Goal: Task Accomplishment & Management: Manage account settings

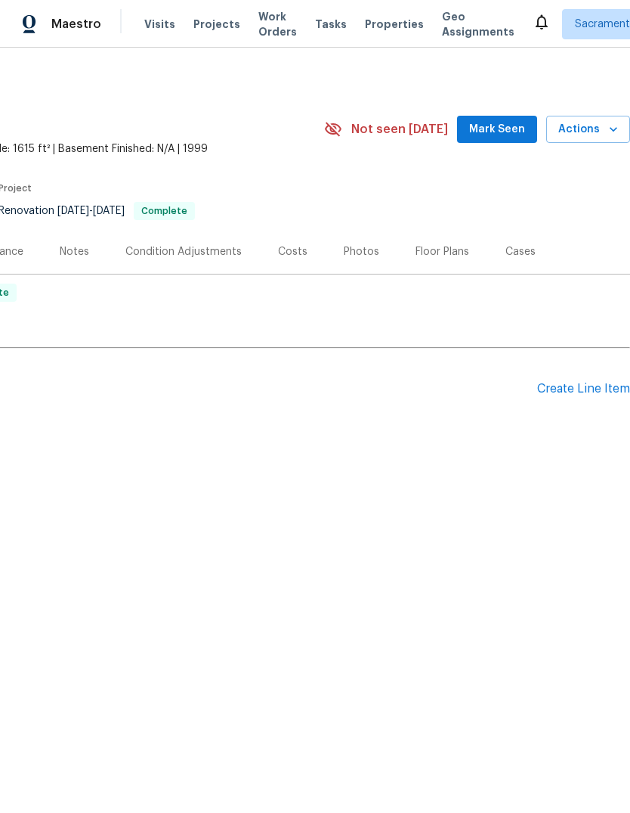
scroll to position [0, 224]
click at [358, 258] on div "Photos" at bounding box center [362, 251] width 36 height 15
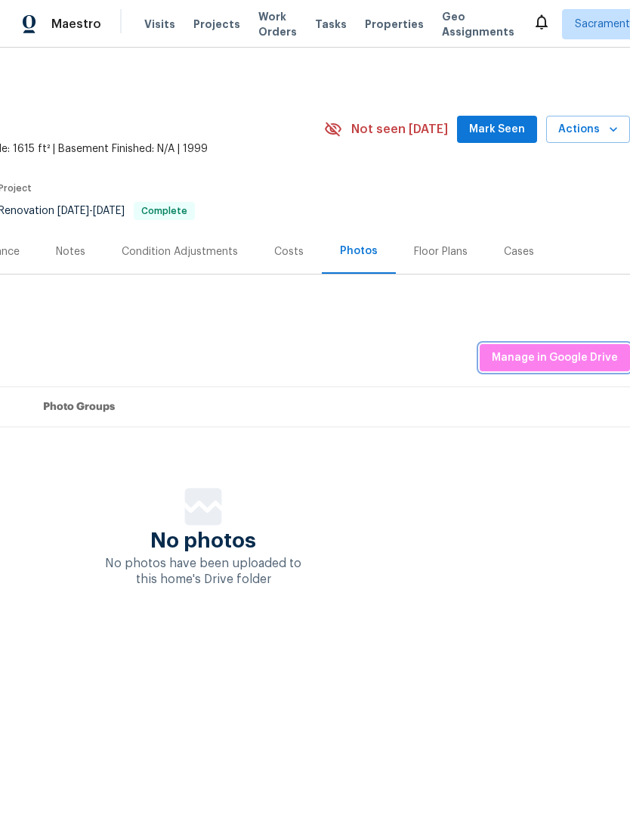
click at [550, 364] on span "Manage in Google Drive" at bounding box center [555, 358] width 126 height 19
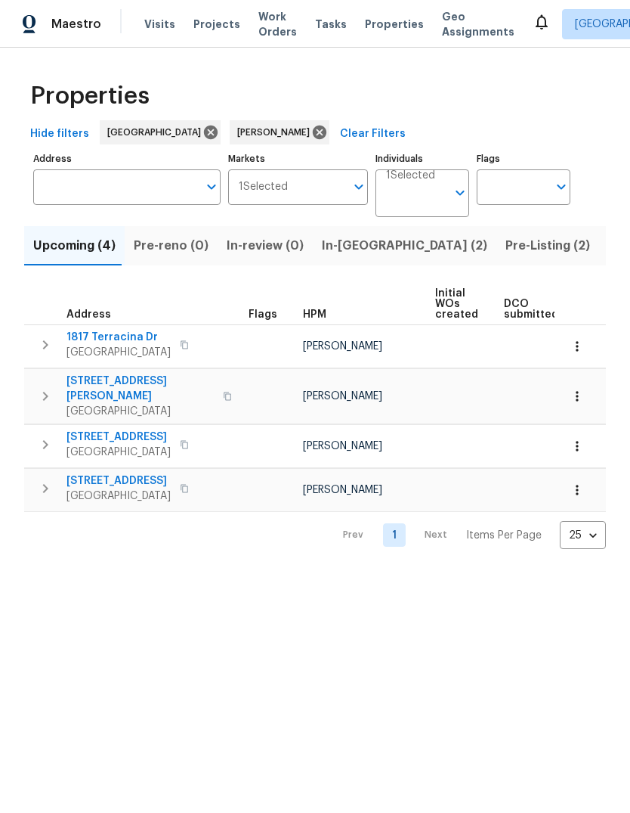
click at [609, 252] on span "Listed (11)" at bounding box center [639, 245] width 60 height 21
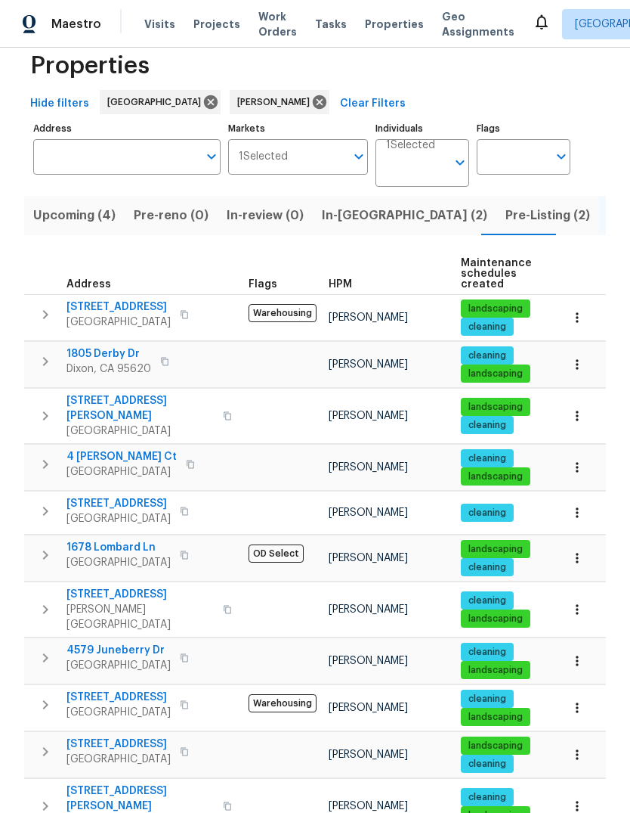
scroll to position [29, 0]
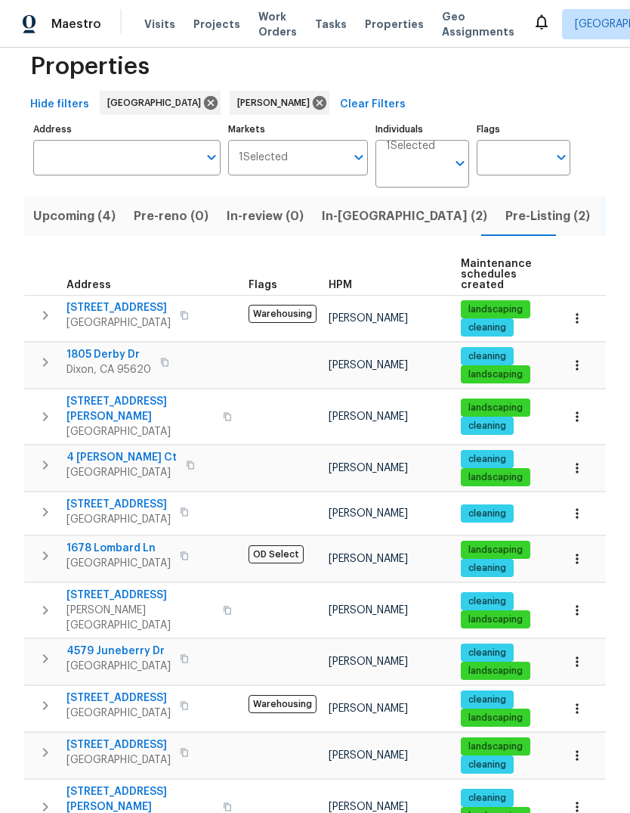
click at [107, 556] on span "Lincoln, CA 95648" at bounding box center [119, 563] width 104 height 15
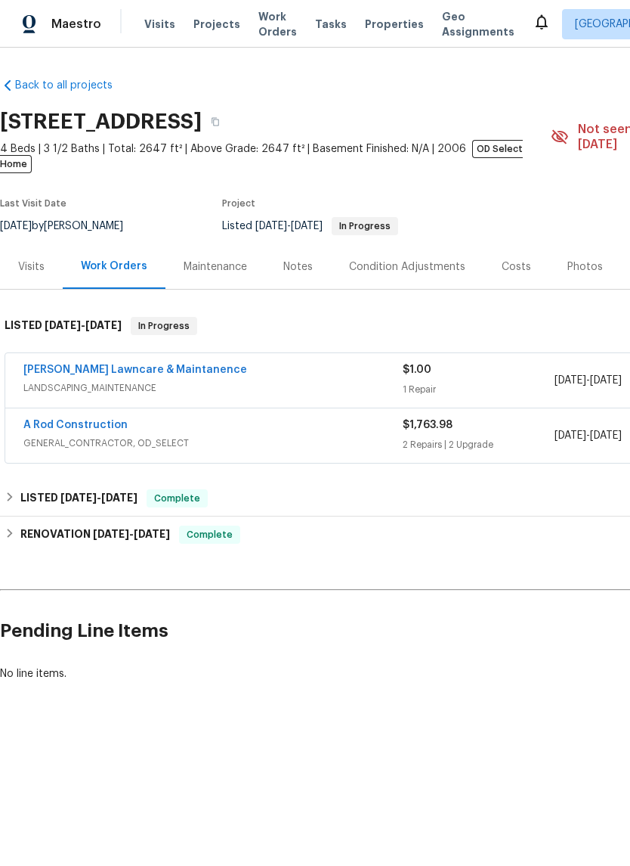
click at [60, 364] on link "Godinez Lawncare & Maintanence" at bounding box center [135, 369] width 224 height 11
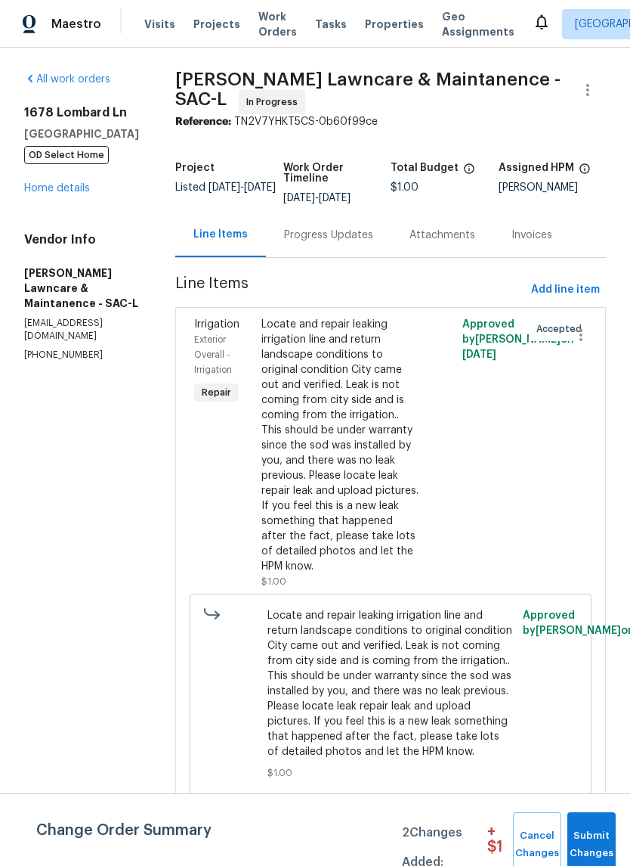
click at [392, 682] on span "Locate and repair leaking irrigation line and return landscape conditions to or…" at bounding box center [391, 683] width 246 height 151
click at [358, 442] on div "Locate and repair leaking irrigation line and return landscape conditions to or…" at bounding box center [341, 445] width 159 height 257
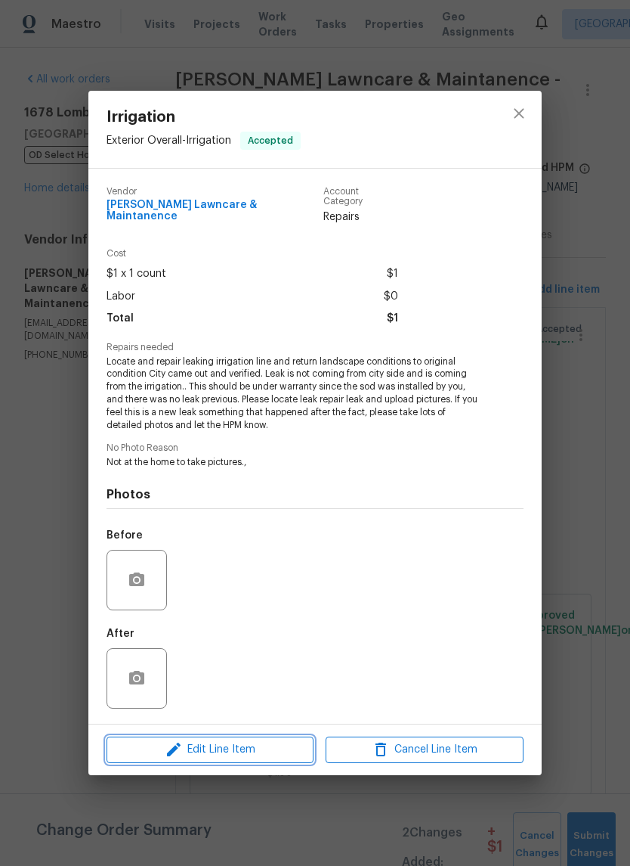
click at [246, 747] on span "Edit Line Item" at bounding box center [210, 749] width 198 height 19
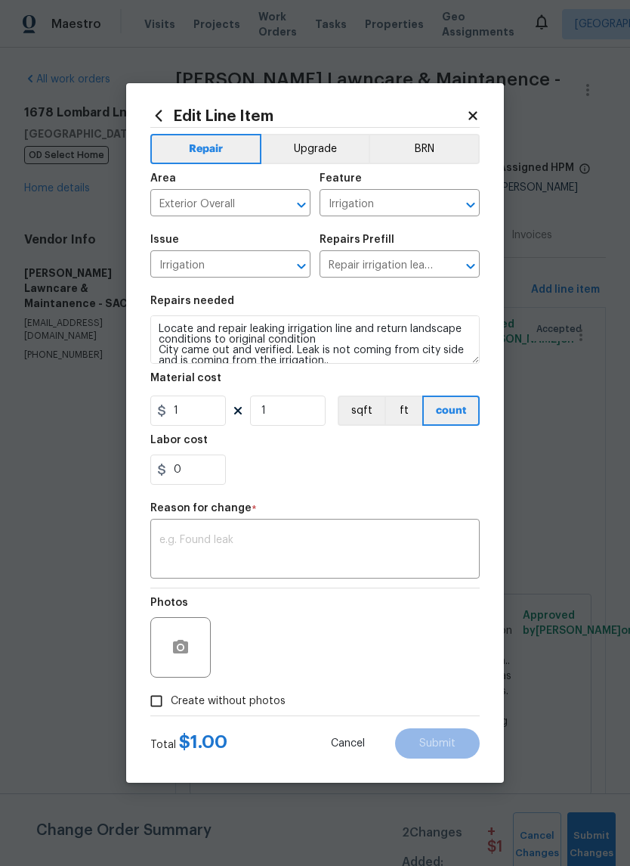
click at [218, 540] on textarea at bounding box center [315, 550] width 311 height 32
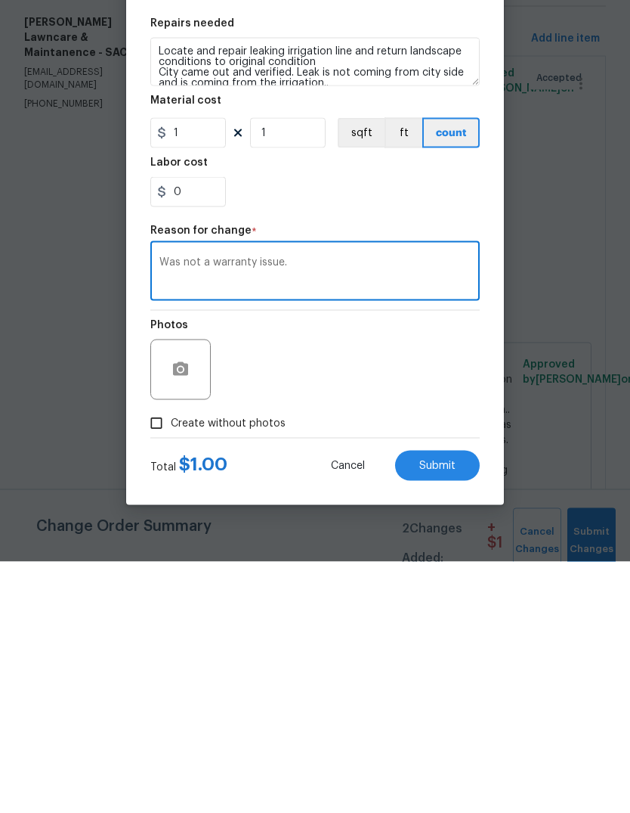
type textarea "Was not a warranty issue."
click at [199, 369] on input "1" at bounding box center [188, 384] width 76 height 30
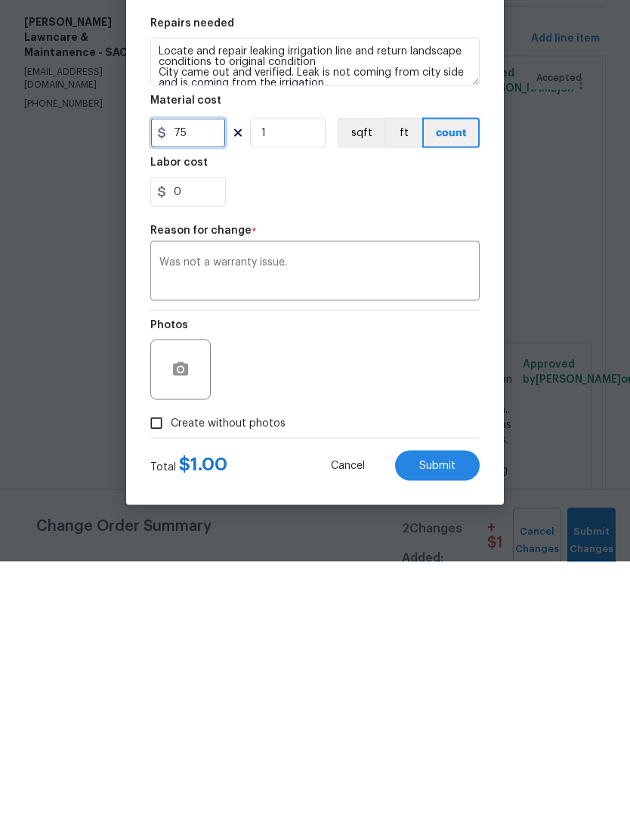
type input "75"
click at [401, 562] on div "Photos" at bounding box center [315, 611] width 330 height 98
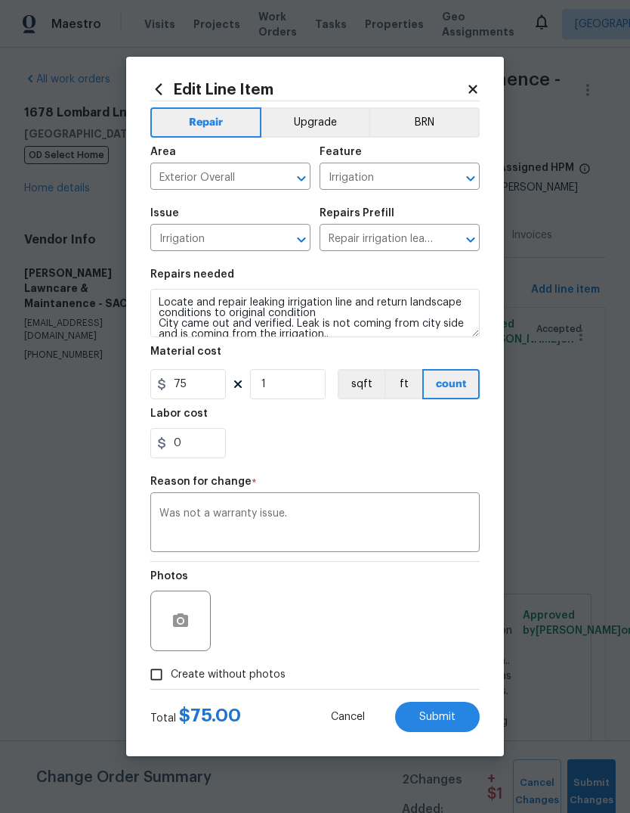
click at [451, 717] on span "Submit" at bounding box center [438, 716] width 36 height 11
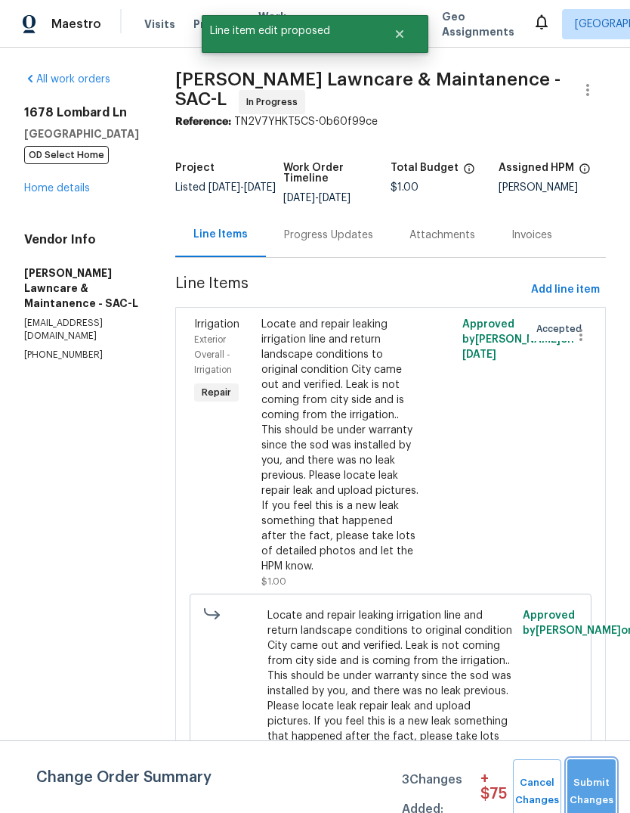
click at [601, 782] on span "Submit Changes" at bounding box center [591, 791] width 33 height 35
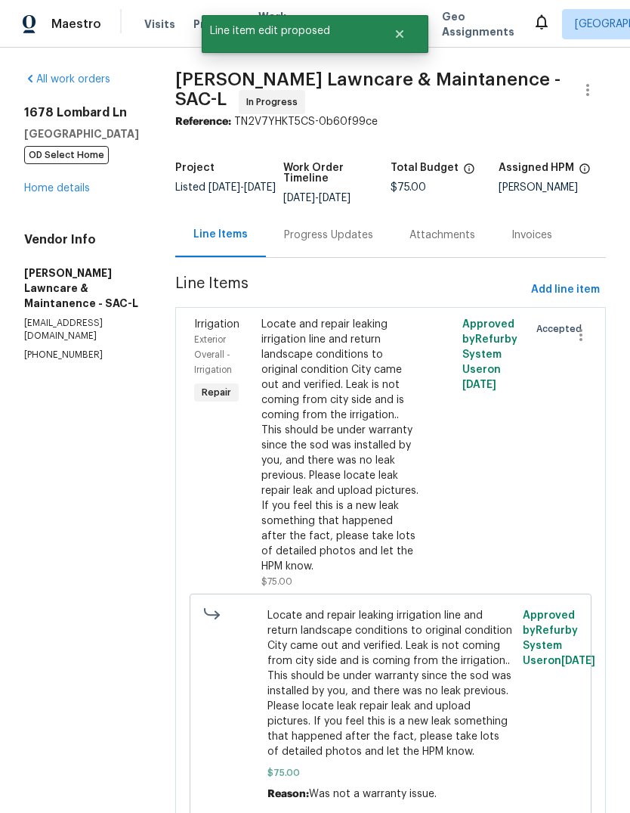
click at [56, 183] on link "Home details" at bounding box center [57, 188] width 66 height 11
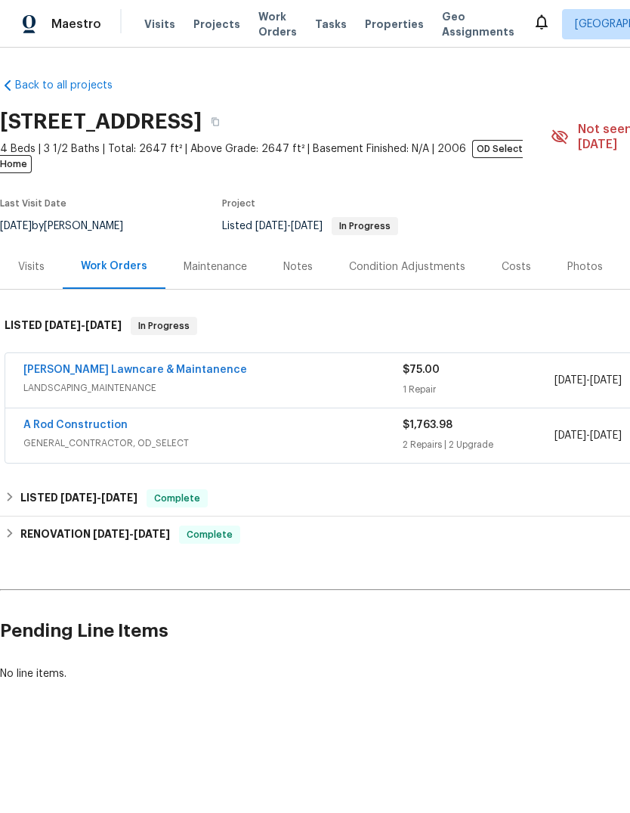
click at [51, 420] on link "A Rod Construction" at bounding box center [75, 425] width 104 height 11
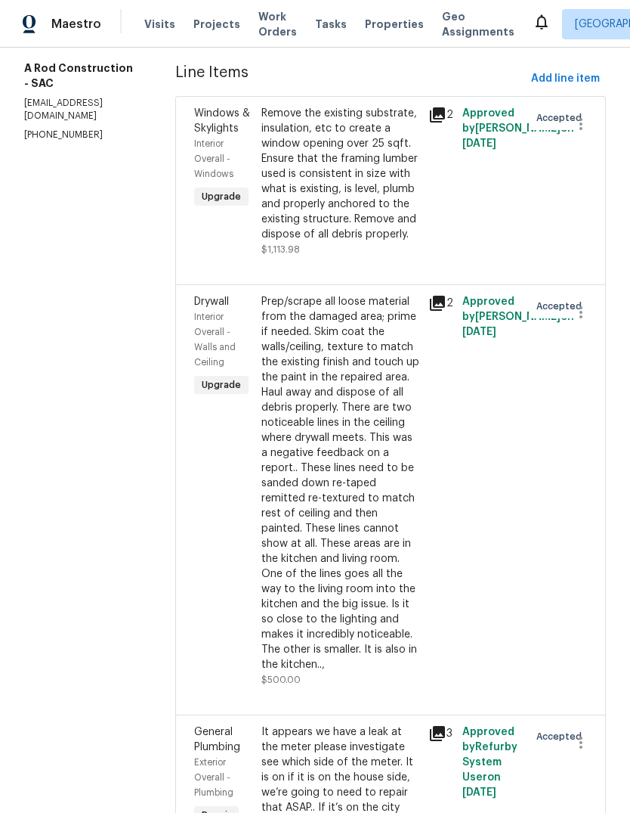
scroll to position [204, 0]
click at [355, 562] on div "Prep/scrape all loose material from the damaged area; prime if needed. Skim coa…" at bounding box center [341, 484] width 159 height 378
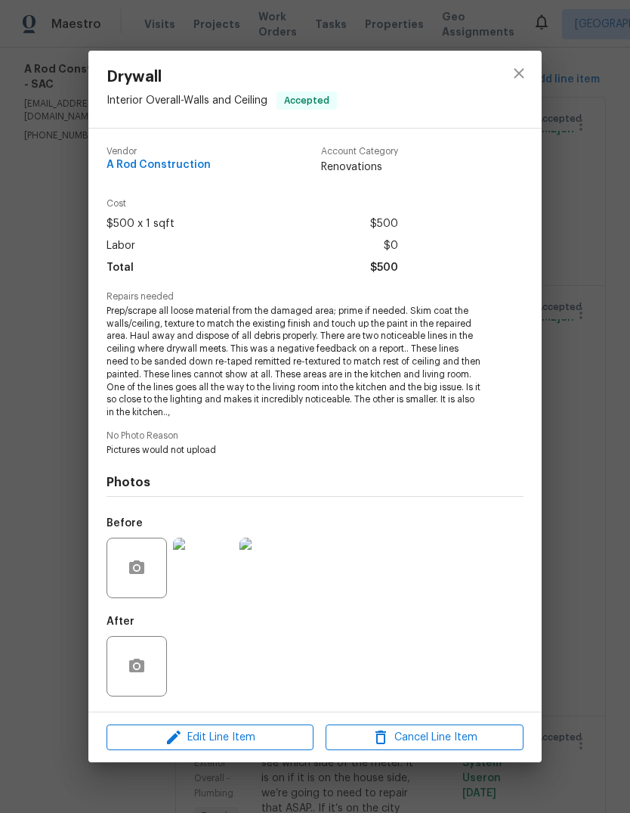
click at [599, 411] on div "Drywall Interior Overall - Walls and Ceiling Accepted Vendor A Rod Construction…" at bounding box center [315, 406] width 630 height 813
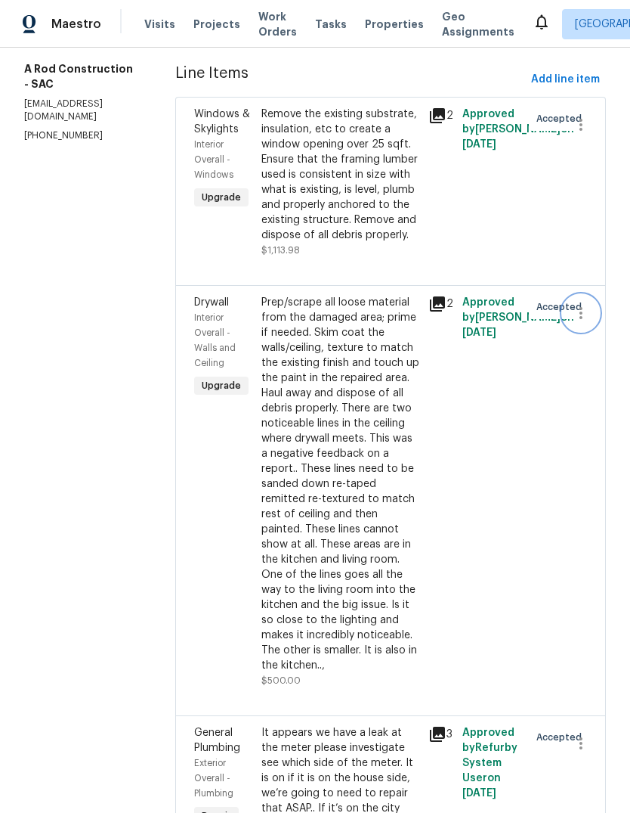
click at [575, 322] on icon "button" at bounding box center [581, 313] width 18 height 18
click at [596, 354] on li "Cancel" at bounding box center [588, 354] width 58 height 25
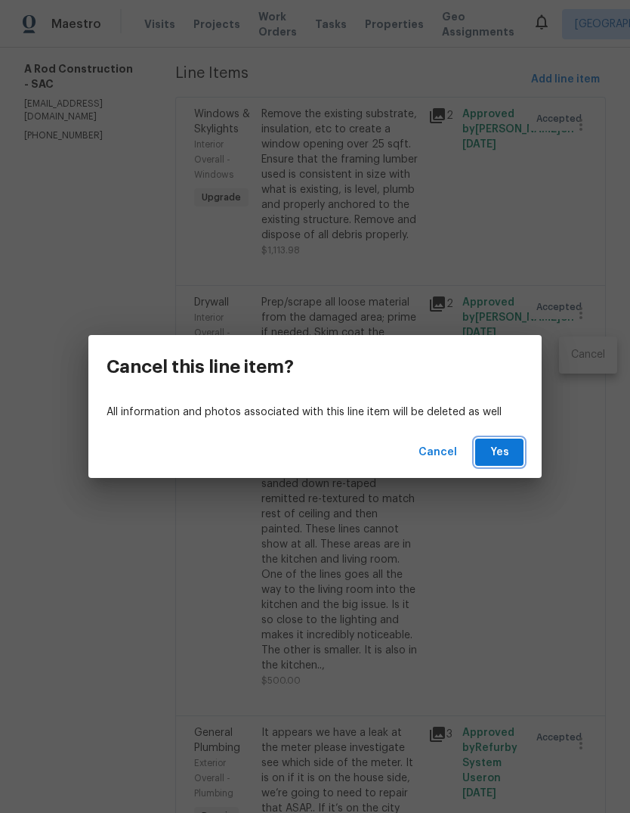
click at [498, 453] on span "Yes" at bounding box center [500, 452] width 24 height 19
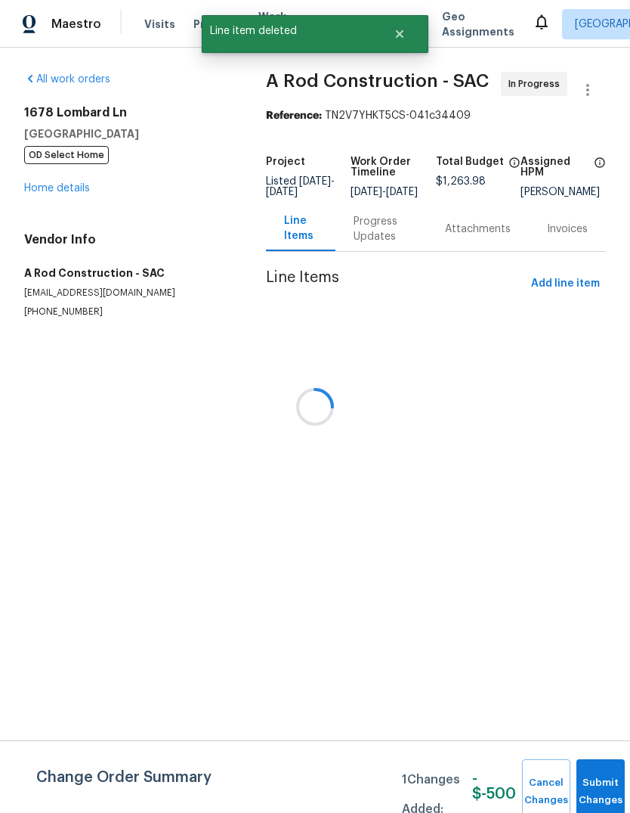
scroll to position [0, 0]
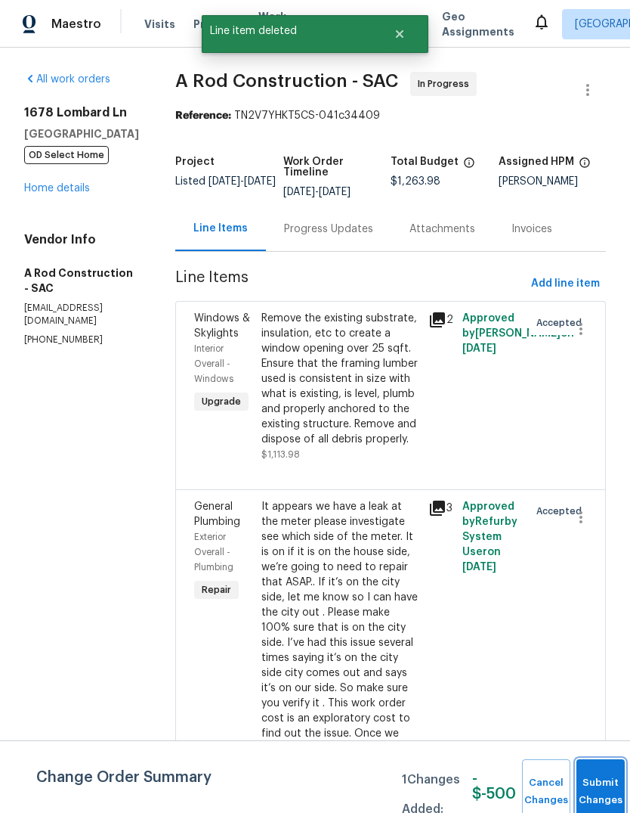
click at [593, 783] on button "Submit Changes" at bounding box center [601, 791] width 48 height 65
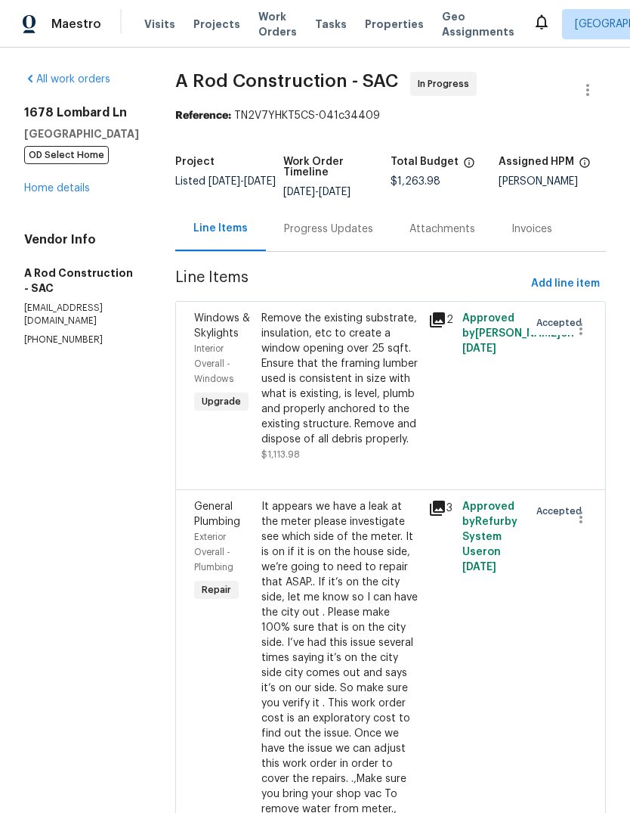
click at [45, 183] on link "Home details" at bounding box center [57, 188] width 66 height 11
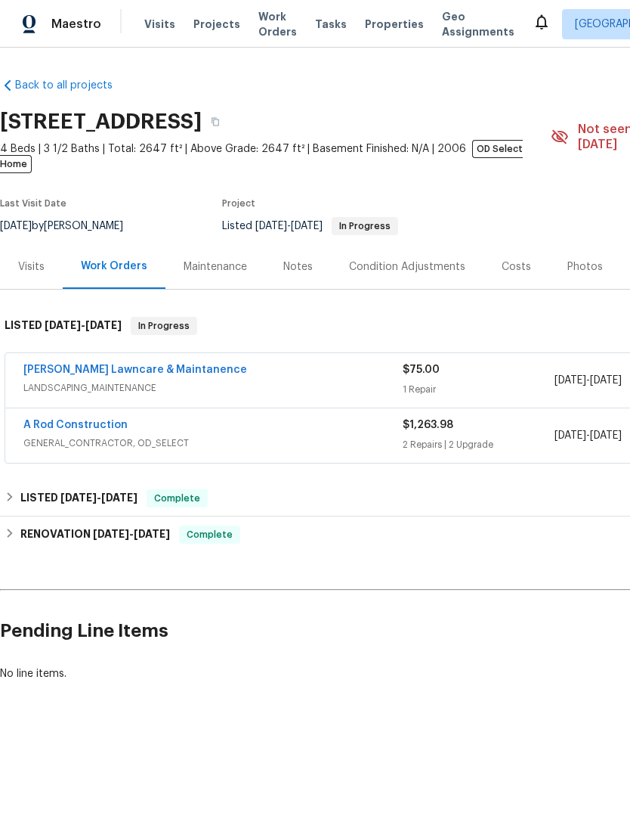
click at [29, 125] on h2 "1678 Lombard Ln, Lincoln, CA 95648" at bounding box center [101, 121] width 202 height 15
click at [27, 117] on h2 "1678 Lombard Ln, Lincoln, CA 95648" at bounding box center [101, 121] width 202 height 15
copy div "1678 Lombard Ln, Lincoln, CA 95648"
click at [150, 21] on span "Visits" at bounding box center [159, 24] width 31 height 15
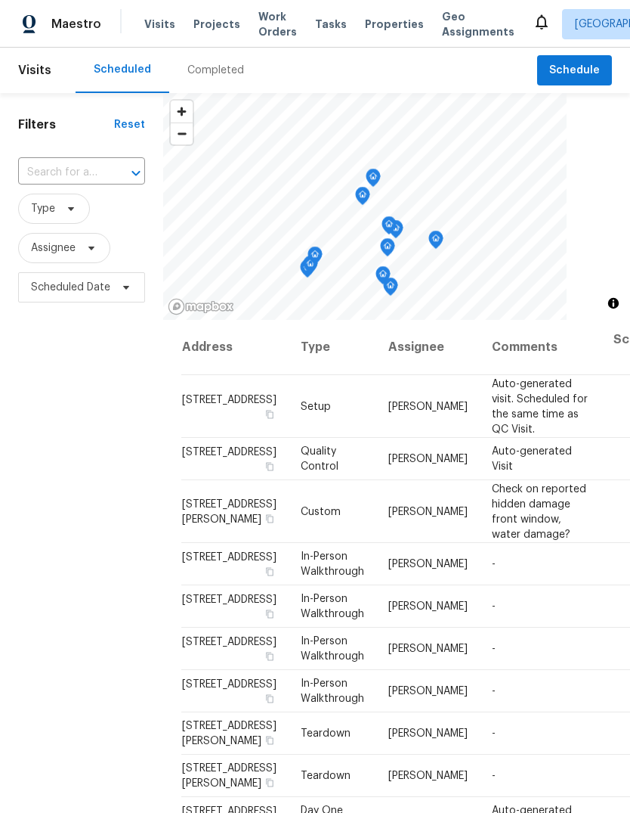
click at [95, 168] on input "text" at bounding box center [60, 172] width 85 height 23
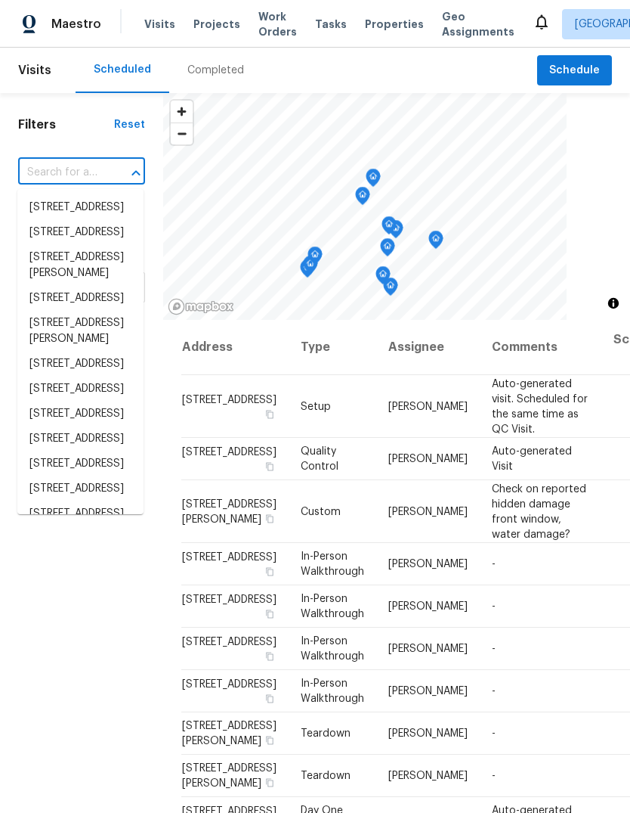
click at [88, 177] on input "text" at bounding box center [60, 172] width 85 height 23
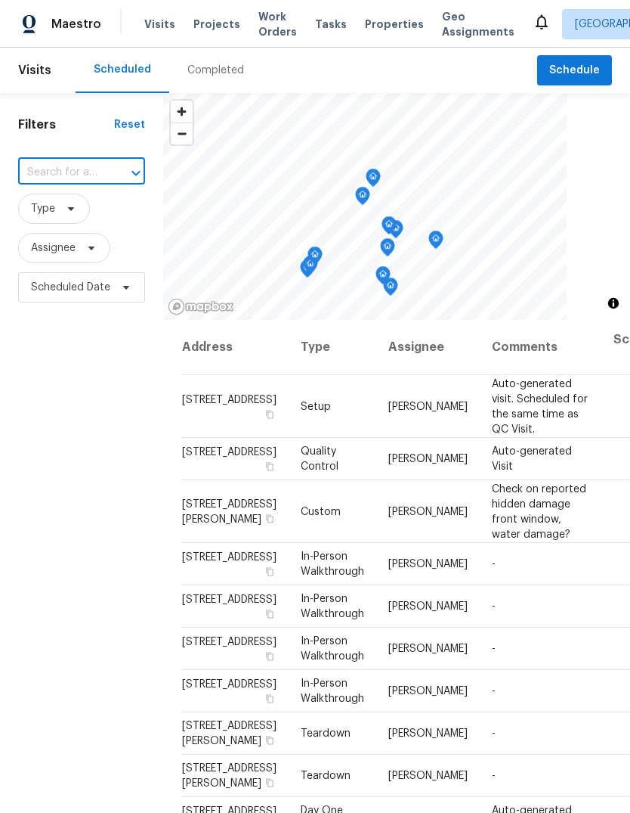
paste input "1678 Lombard Ln, Lincoln, CA 95648"
type input "1678 Lombard Ln, Lincoln, CA 95648"
click at [55, 206] on li "1678 Lombard Ln, Lincoln, CA 95648" at bounding box center [80, 207] width 126 height 25
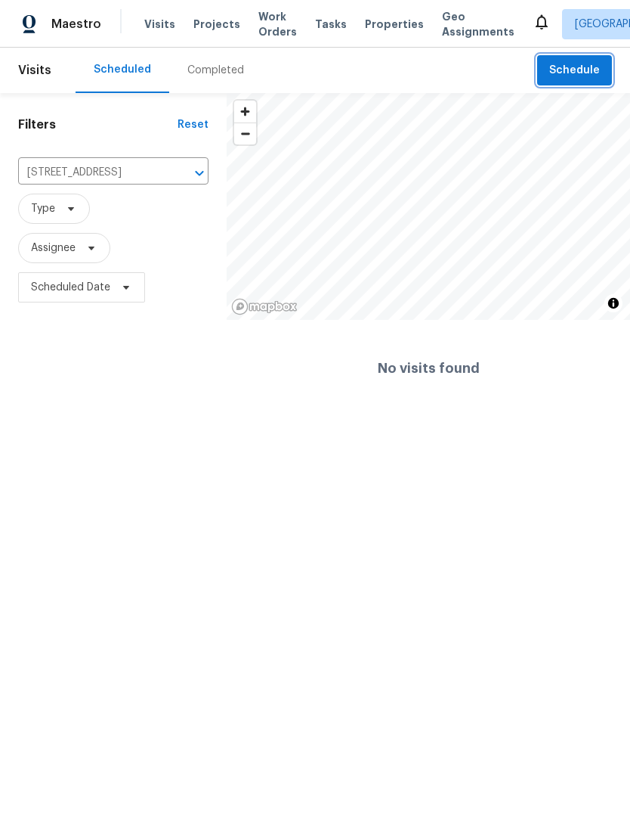
click at [570, 69] on span "Schedule" at bounding box center [575, 70] width 51 height 19
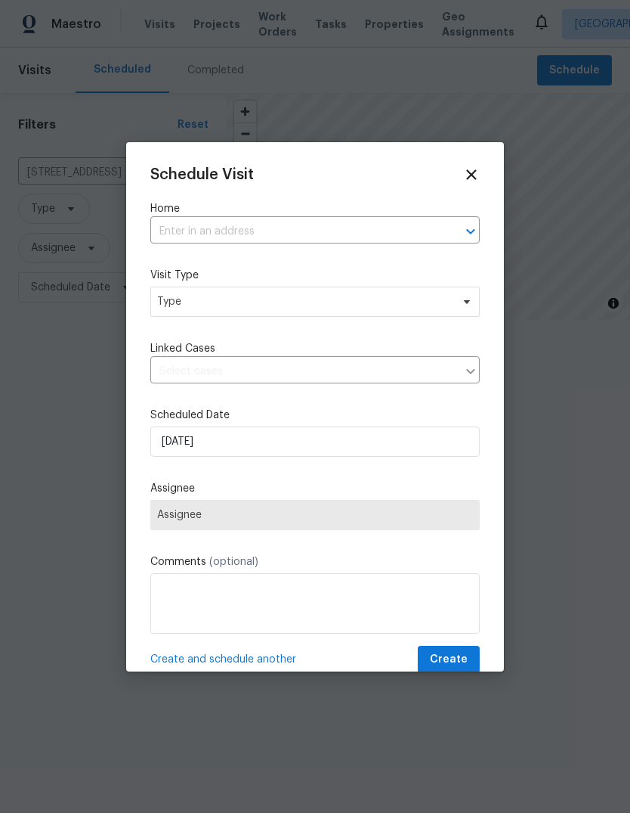
click at [405, 243] on input "text" at bounding box center [293, 231] width 287 height 23
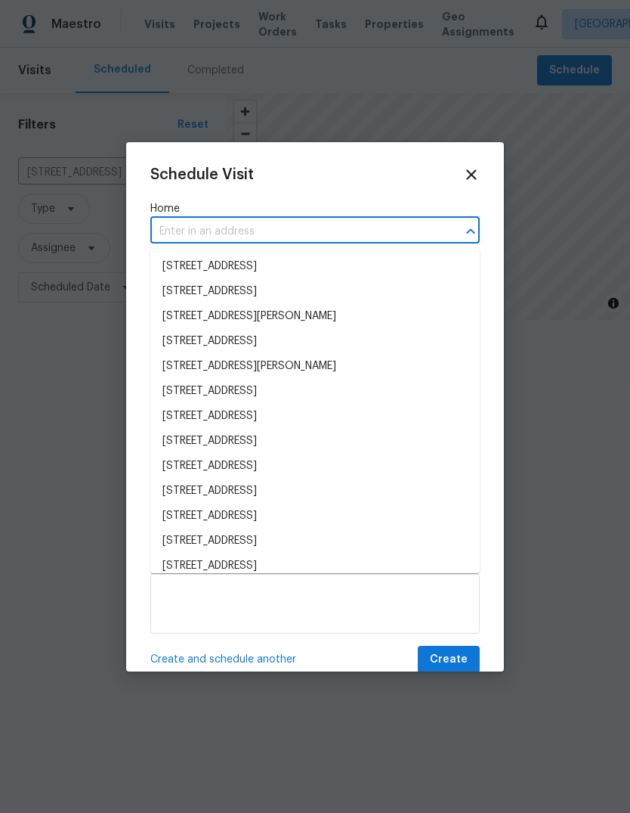
click at [398, 230] on input "text" at bounding box center [293, 231] width 287 height 23
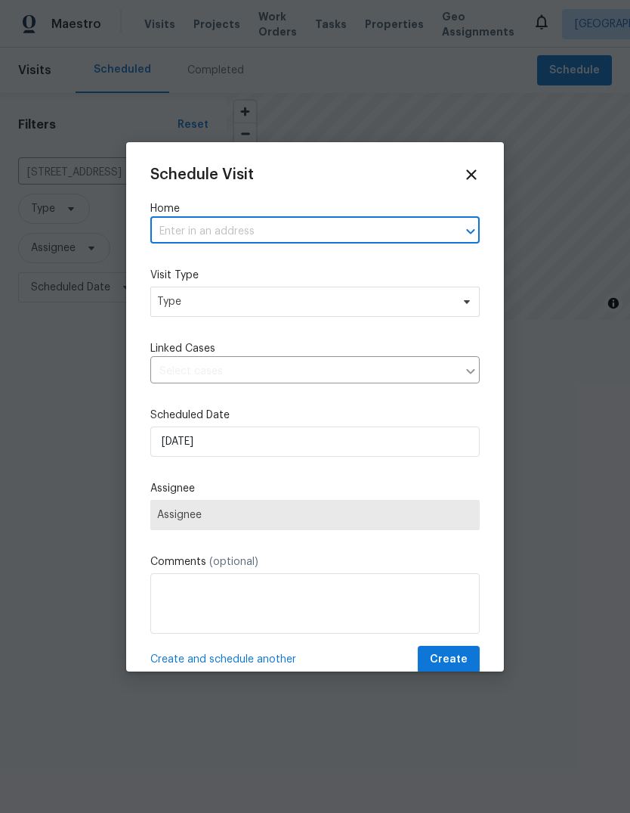
paste input "1678 Lombard Ln, Lincoln, CA 95648"
type input "1678 Lombard Ln, Lincoln, CA 95648"
click at [429, 265] on li "1678 Lombard Ln, Lincoln, CA 95648" at bounding box center [315, 266] width 330 height 25
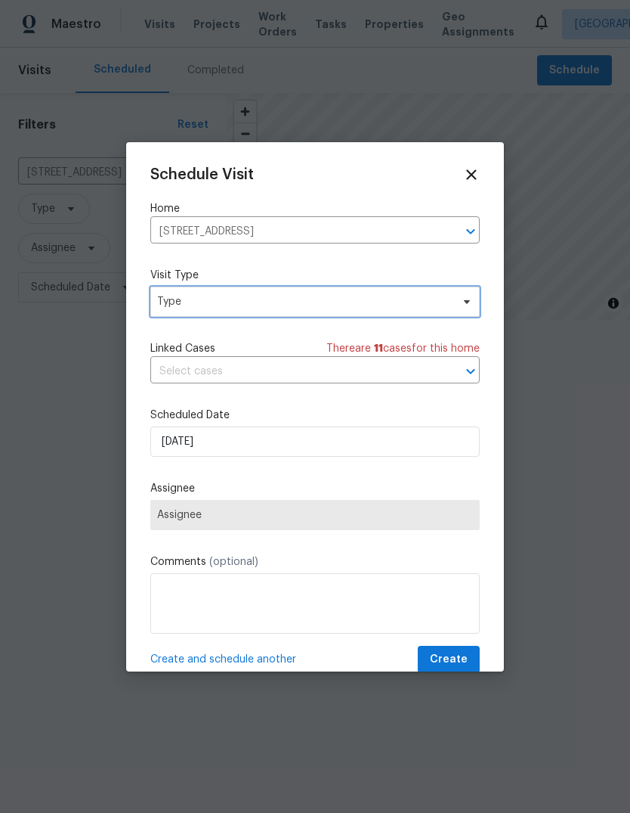
click at [454, 305] on span "Type" at bounding box center [315, 302] width 330 height 30
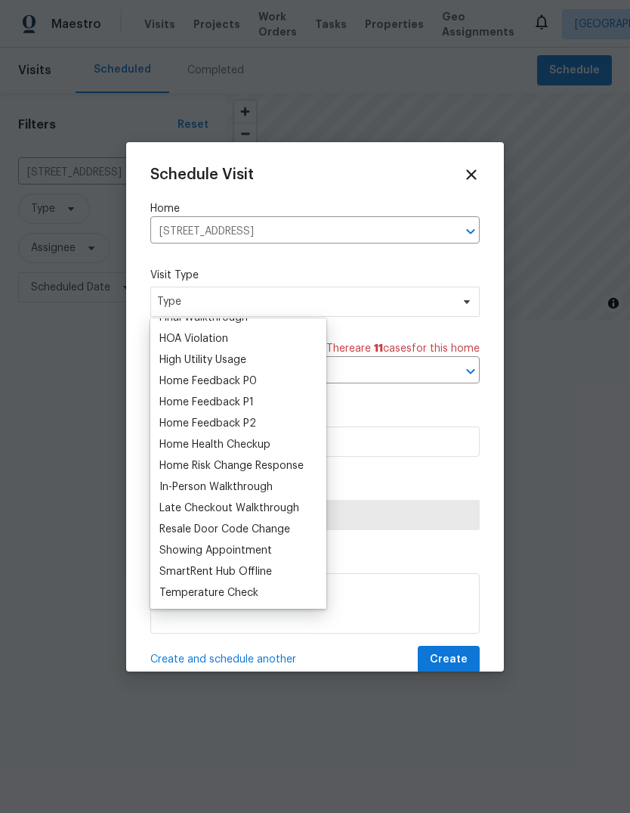
scroll to position [106, 0]
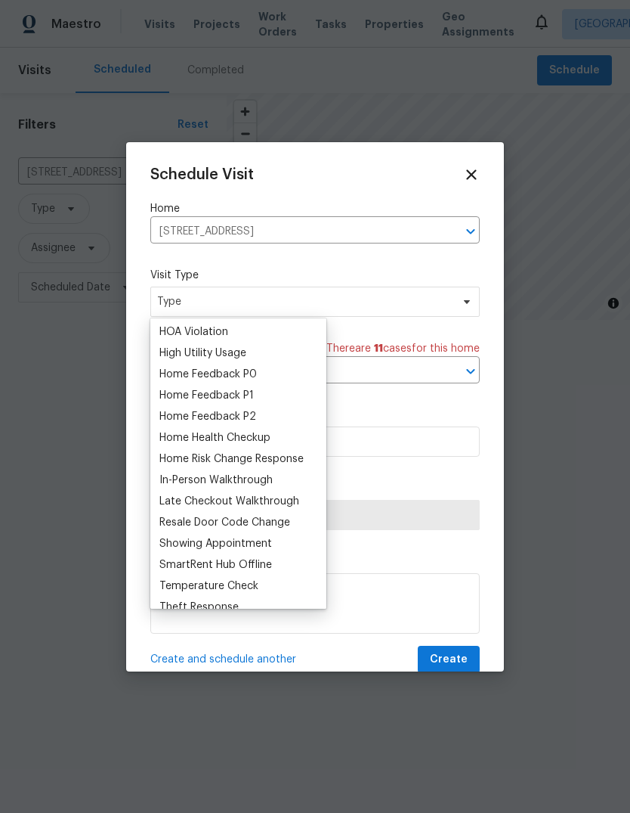
type input "H"
click at [267, 436] on div "Home Health Checkup" at bounding box center [215, 437] width 111 height 15
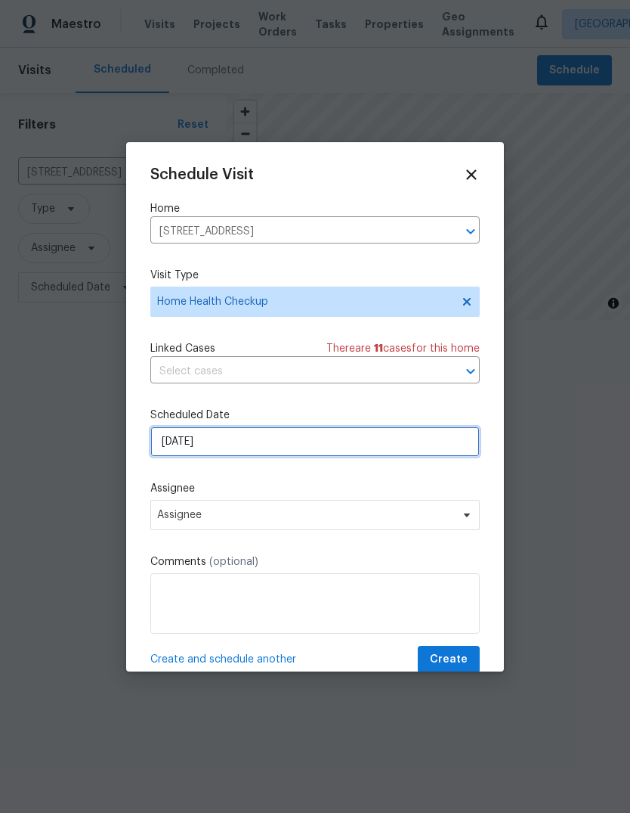
click at [472, 451] on input "10/3/2025" at bounding box center [315, 441] width 330 height 30
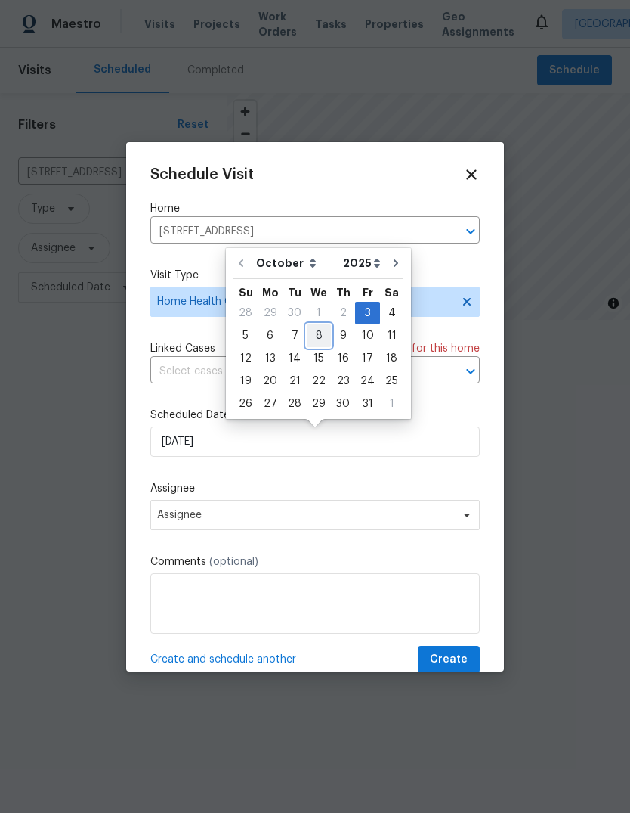
click at [319, 336] on div "8" at bounding box center [319, 335] width 24 height 21
type input "10/8/2025"
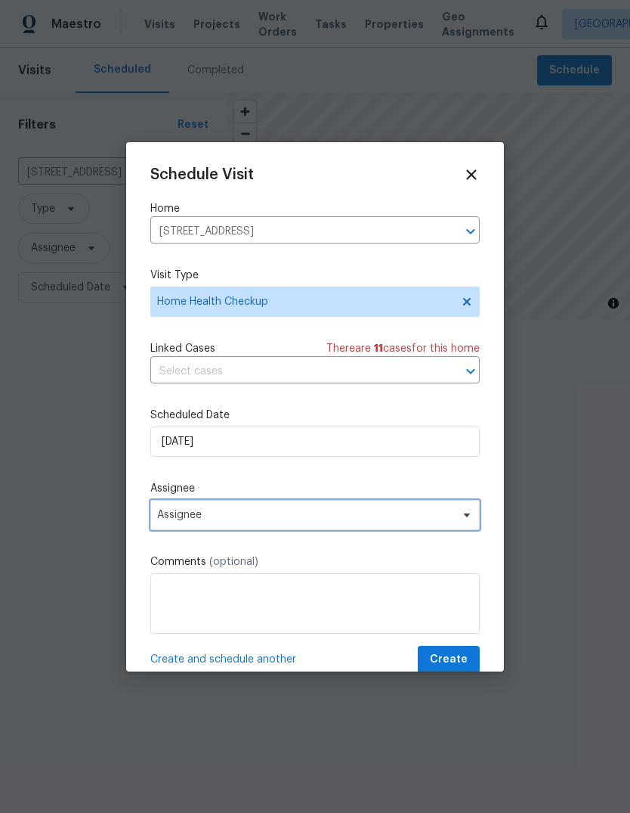
click at [241, 521] on span "Assignee" at bounding box center [305, 515] width 296 height 12
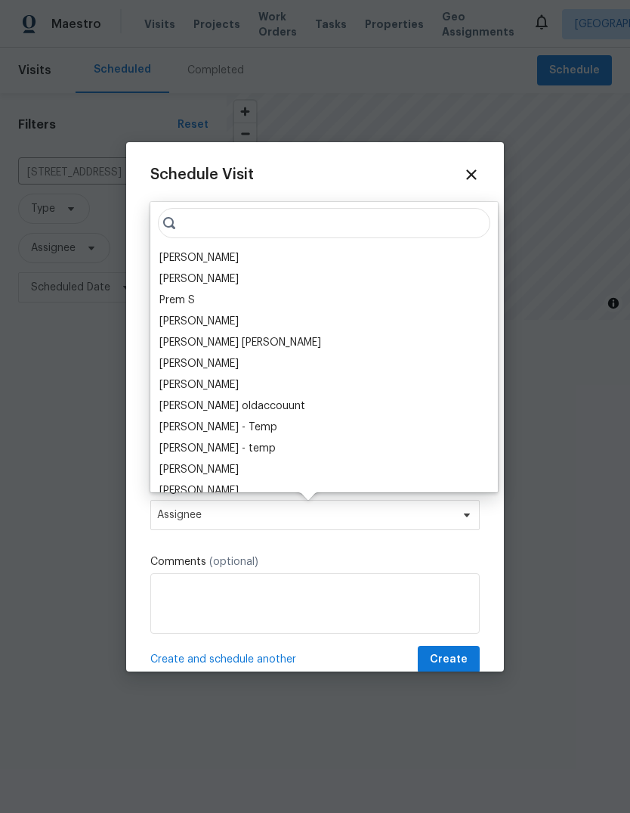
click at [233, 260] on div "[PERSON_NAME]" at bounding box center [199, 257] width 79 height 15
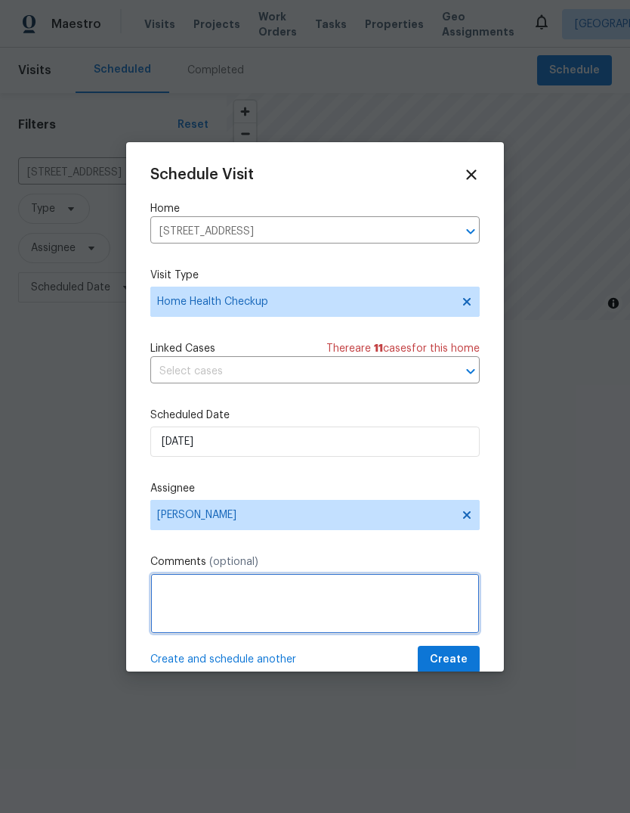
click at [262, 597] on textarea at bounding box center [315, 603] width 330 height 60
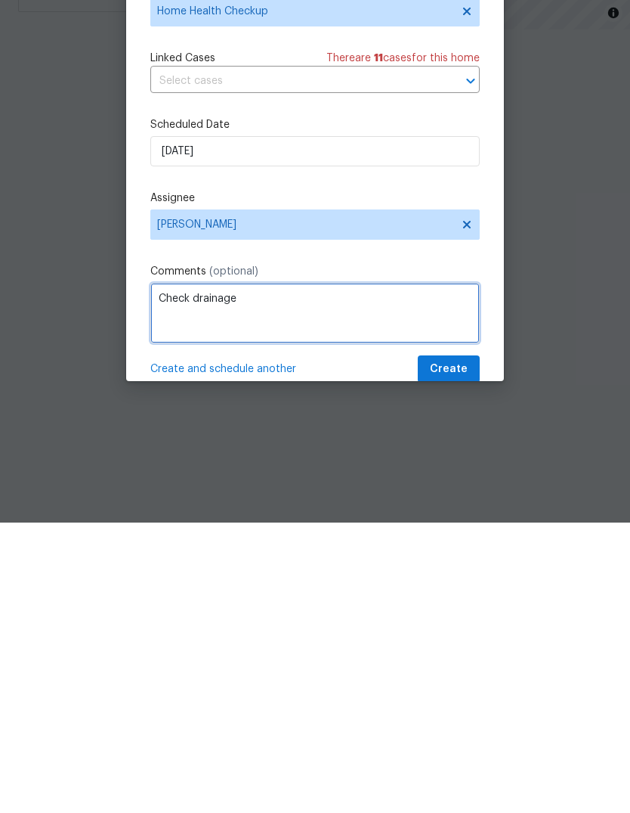
type textarea "Check drainage"
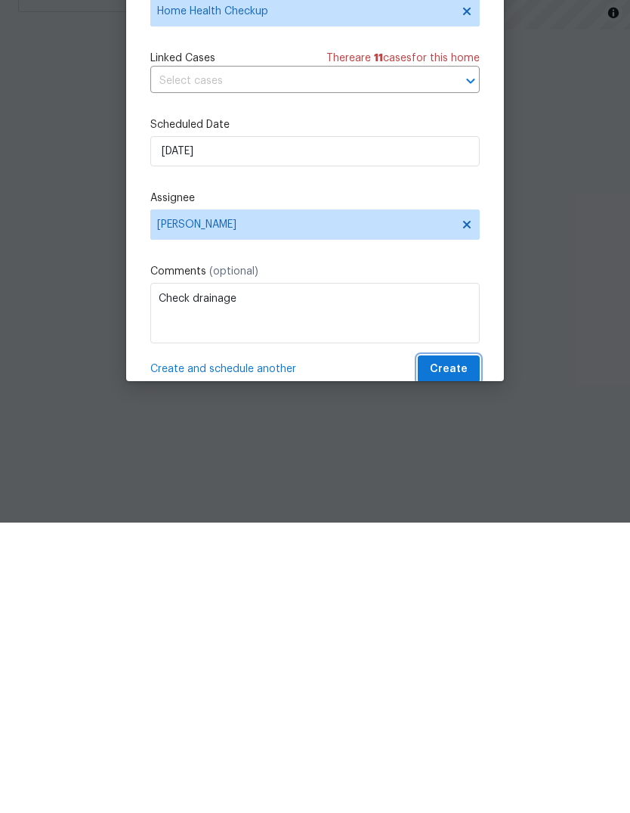
click at [466, 650] on span "Create" at bounding box center [449, 659] width 38 height 19
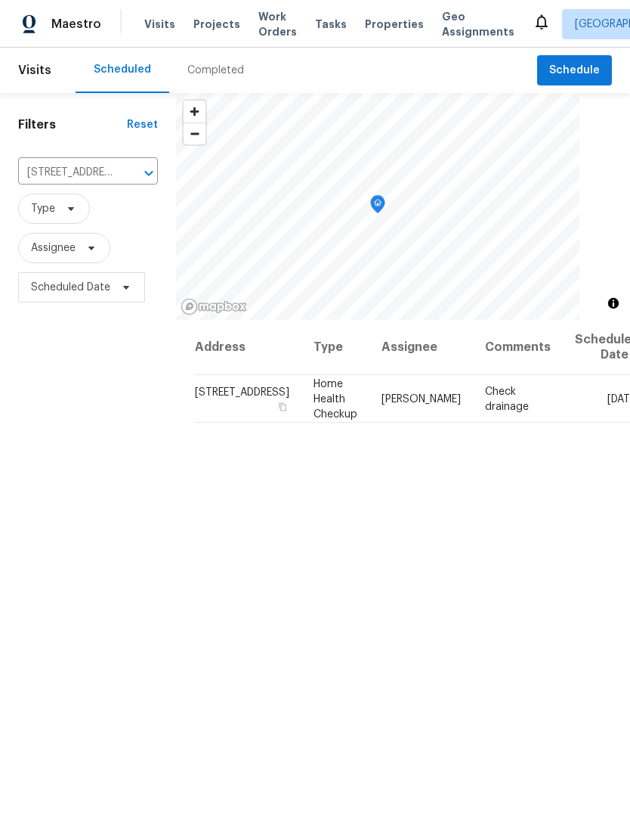
click at [154, 17] on span "Visits" at bounding box center [159, 24] width 31 height 15
click at [156, 25] on span "Visits" at bounding box center [159, 24] width 31 height 15
click at [153, 24] on span "Visits" at bounding box center [159, 24] width 31 height 15
click at [122, 166] on icon "Clear" at bounding box center [129, 173] width 15 height 15
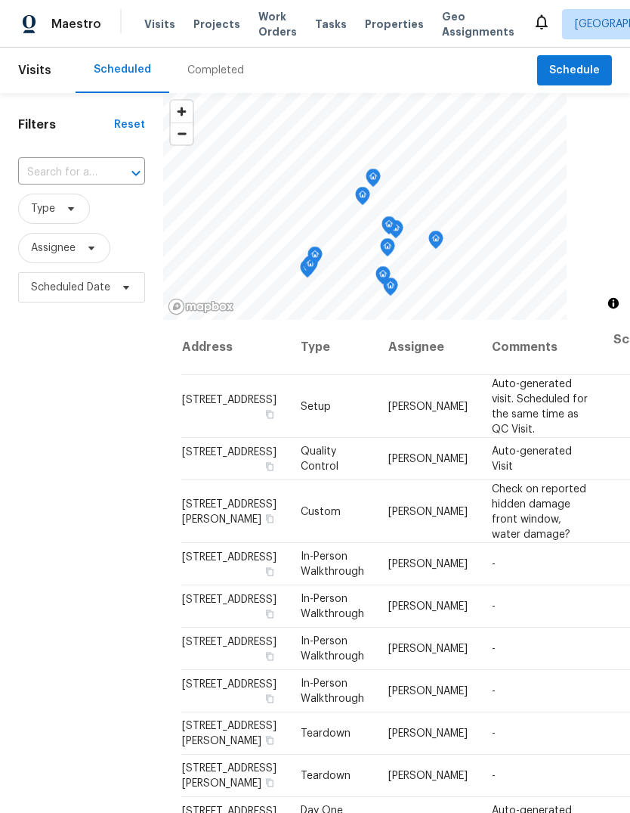
click at [79, 168] on input "text" at bounding box center [60, 172] width 85 height 23
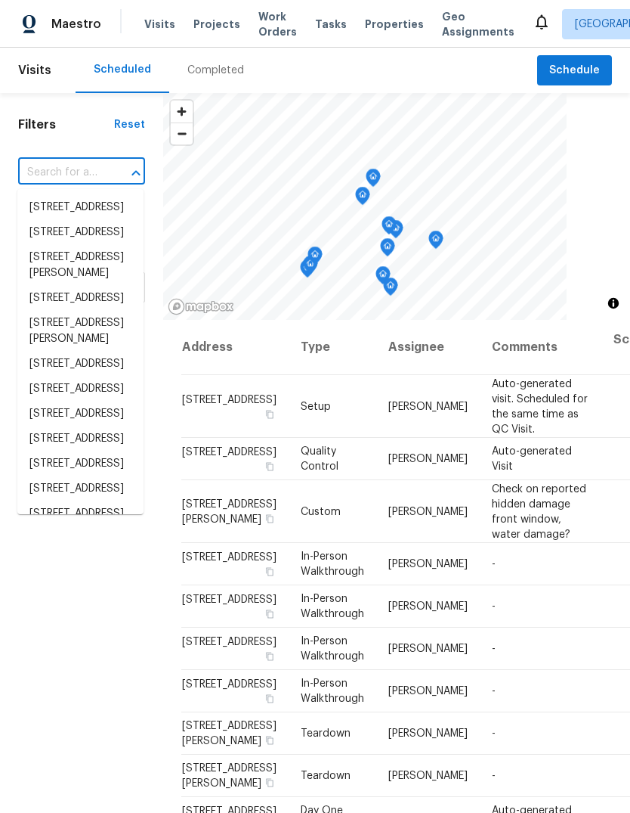
click at [82, 176] on input "text" at bounding box center [60, 172] width 85 height 23
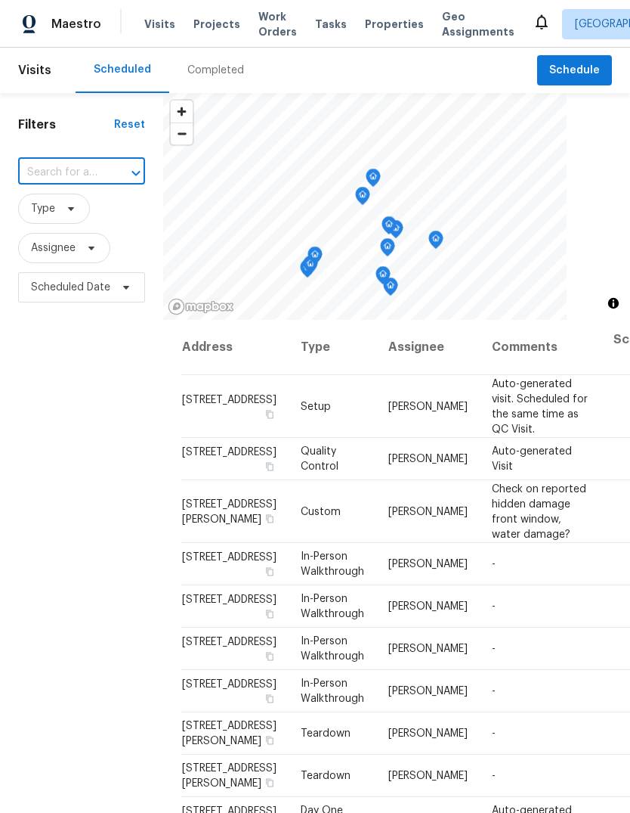
paste input "9313 Edisto Way, Elk Grove, CA 95758"
type input "9313 Edisto Way, Elk Grove, CA 95758"
click at [101, 210] on li "9313 Edisto Way, Elk Grove, CA 95758" at bounding box center [80, 215] width 126 height 41
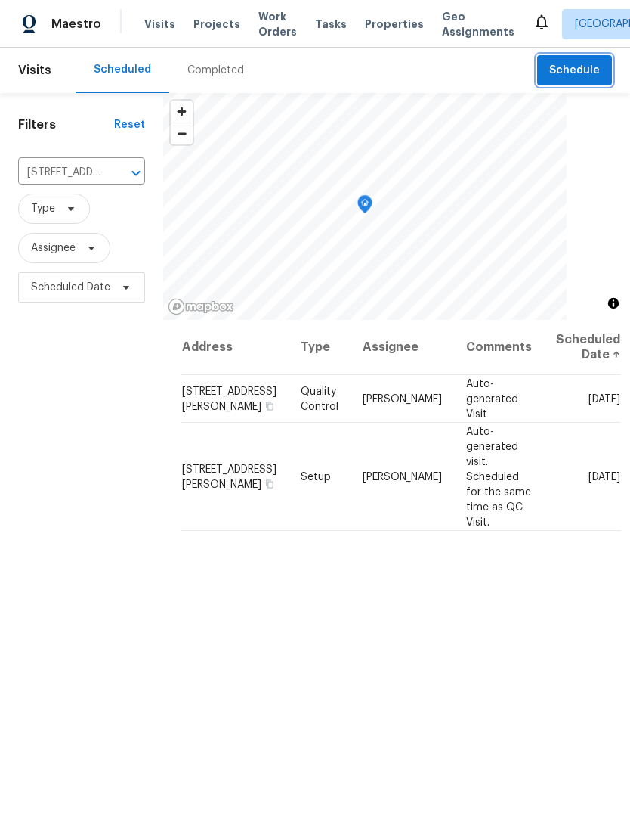
click at [567, 70] on span "Schedule" at bounding box center [575, 70] width 51 height 19
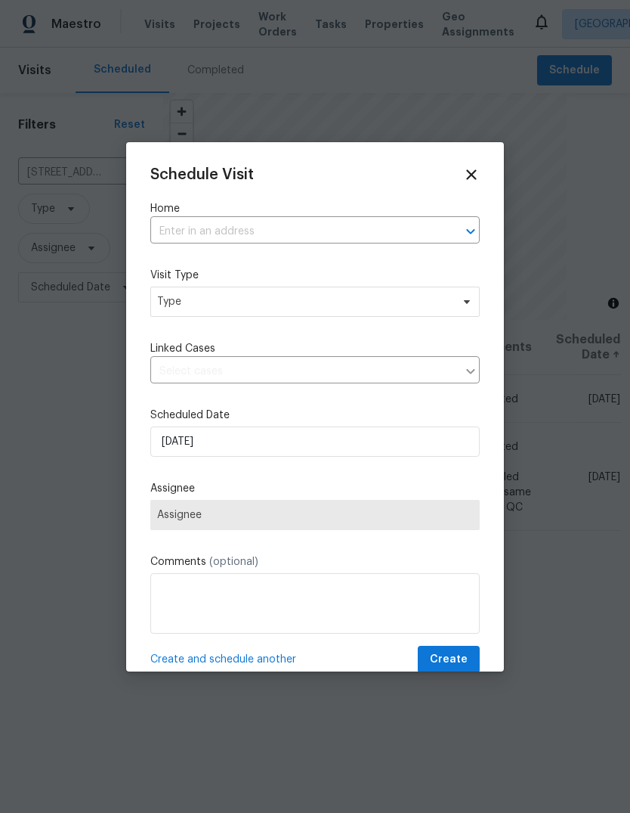
click at [359, 230] on input "text" at bounding box center [293, 231] width 287 height 23
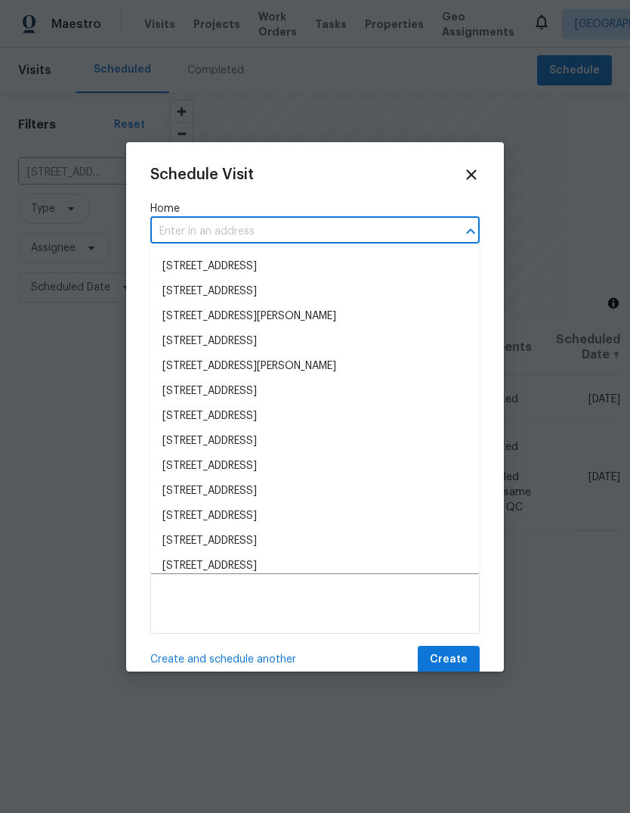
click at [355, 229] on input "text" at bounding box center [293, 231] width 287 height 23
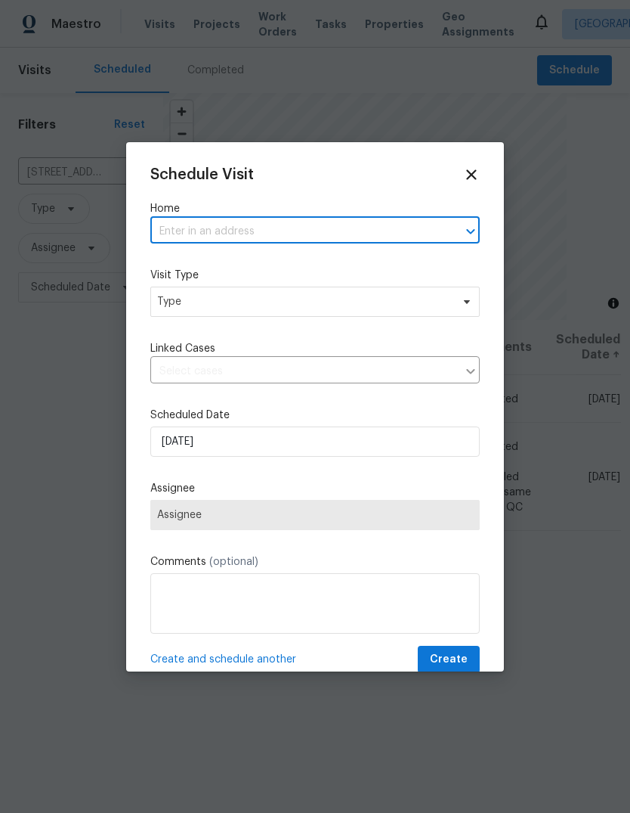
paste input "9313 Edisto Way, Elk Grove, CA 95758"
type input "9313 Edisto Way, Elk Grove, CA 95758"
click at [331, 269] on li "9313 Edisto Way, Elk Grove, CA 95758" at bounding box center [315, 266] width 330 height 25
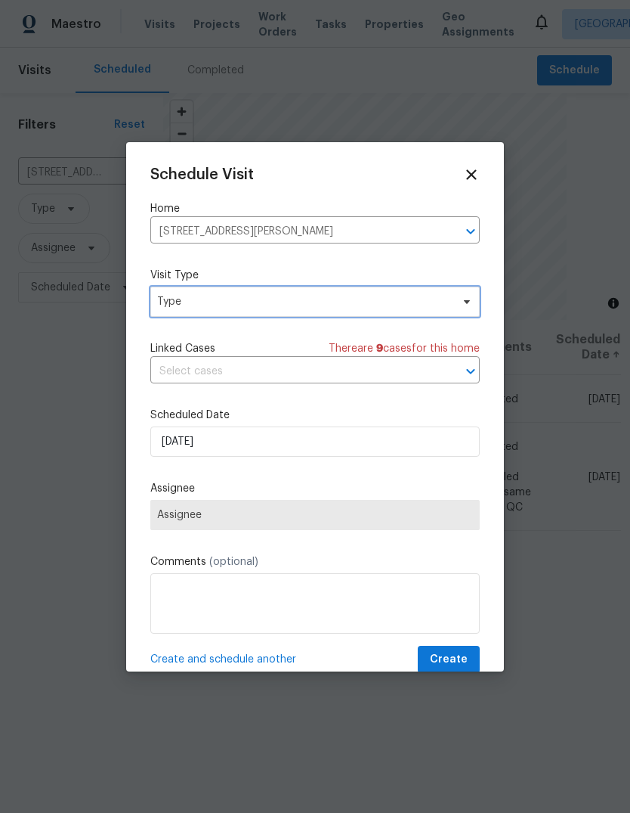
click at [360, 305] on span "Type" at bounding box center [304, 301] width 294 height 15
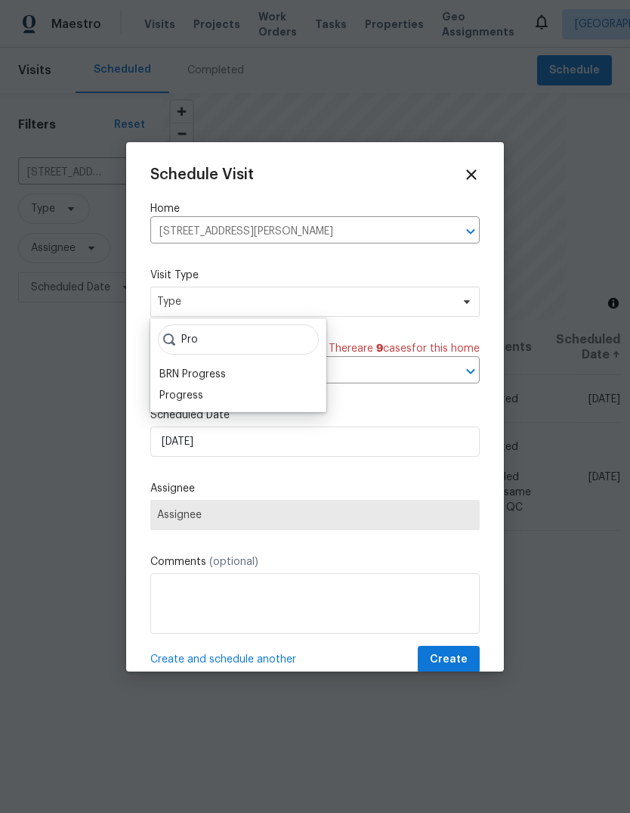
type input "Pro"
click at [218, 392] on div "Progress" at bounding box center [238, 395] width 167 height 21
click at [260, 389] on div "Progress" at bounding box center [238, 395] width 167 height 21
click at [271, 395] on div "Progress" at bounding box center [238, 395] width 167 height 21
click at [264, 395] on div "Progress" at bounding box center [238, 395] width 167 height 21
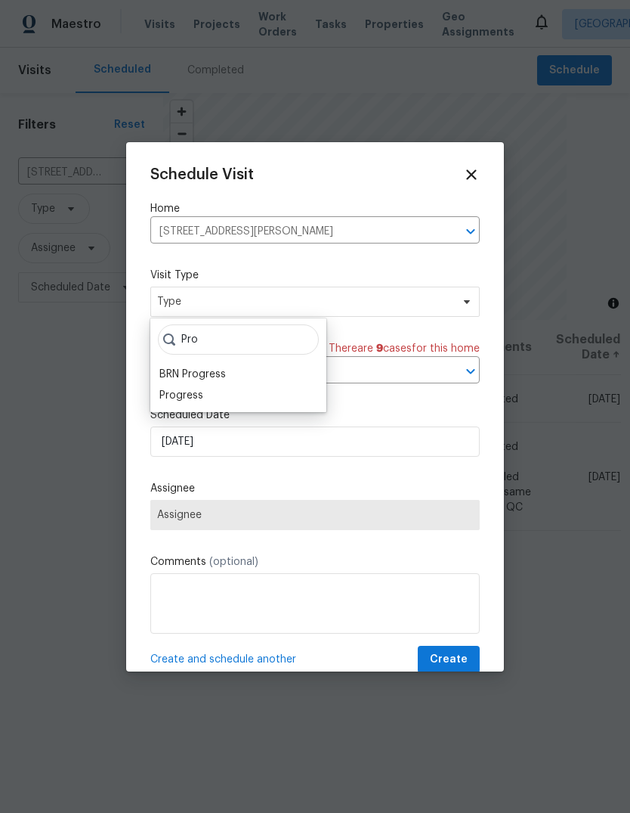
click at [161, 391] on div "Progress" at bounding box center [182, 395] width 44 height 15
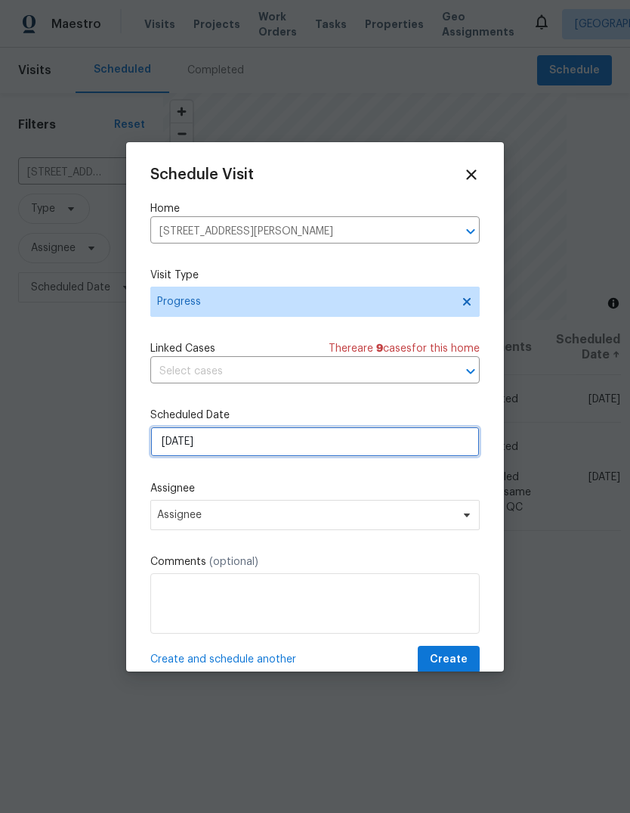
click at [406, 443] on input "10/3/2025" at bounding box center [315, 441] width 330 height 30
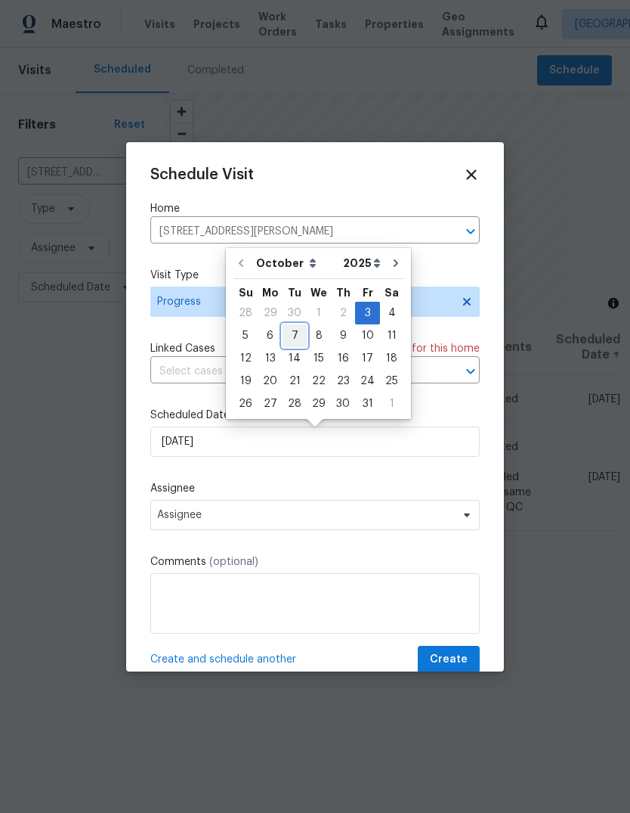
click at [295, 339] on div "7" at bounding box center [295, 335] width 24 height 21
type input "10/7/2025"
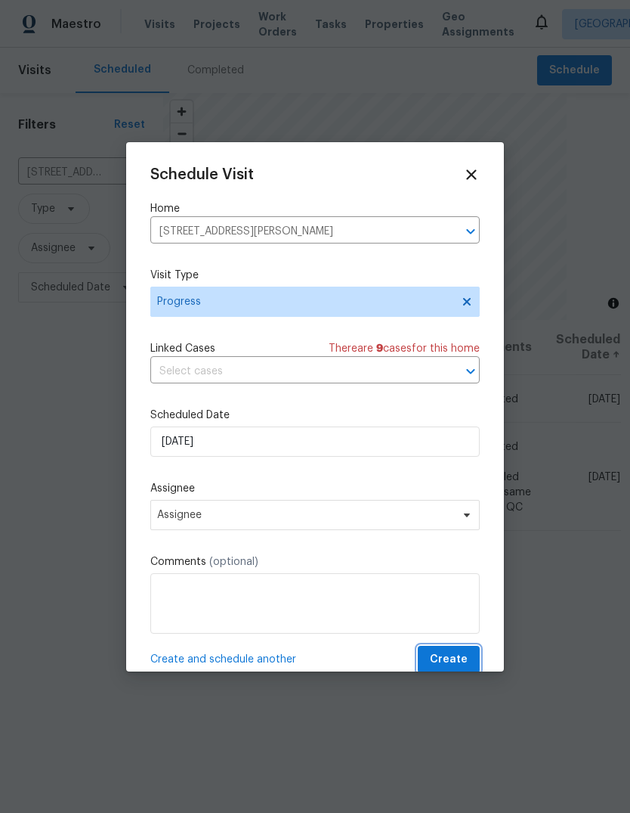
click at [465, 653] on span "Create" at bounding box center [449, 659] width 38 height 19
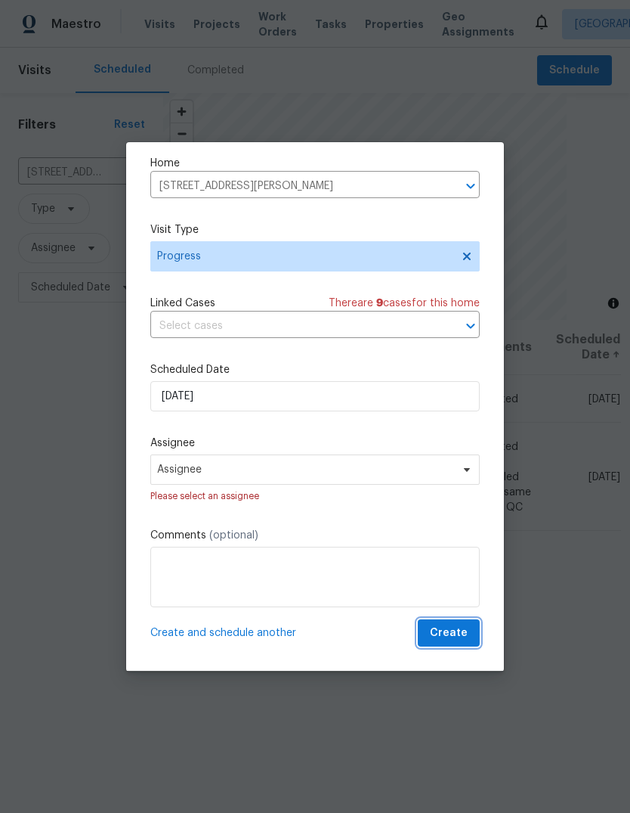
scroll to position [48, 0]
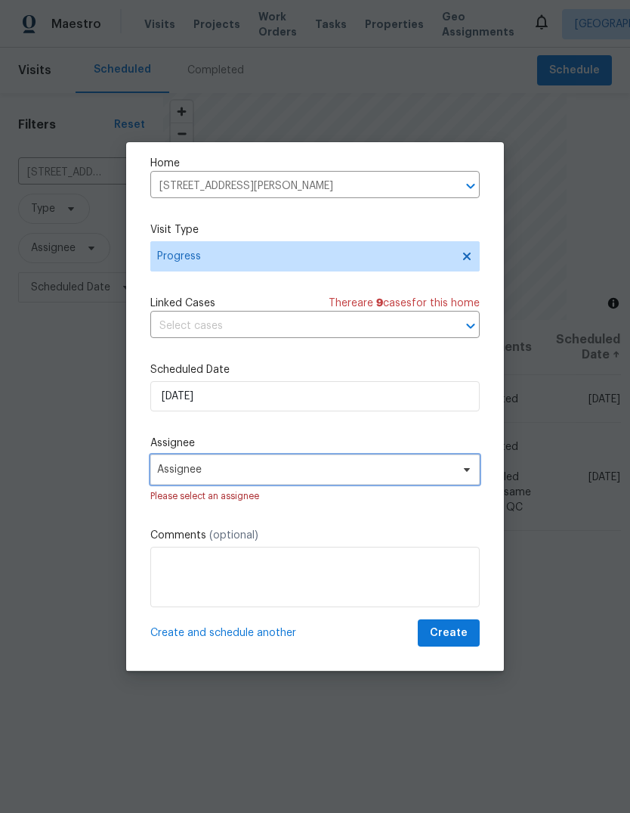
click at [460, 471] on span at bounding box center [465, 469] width 17 height 12
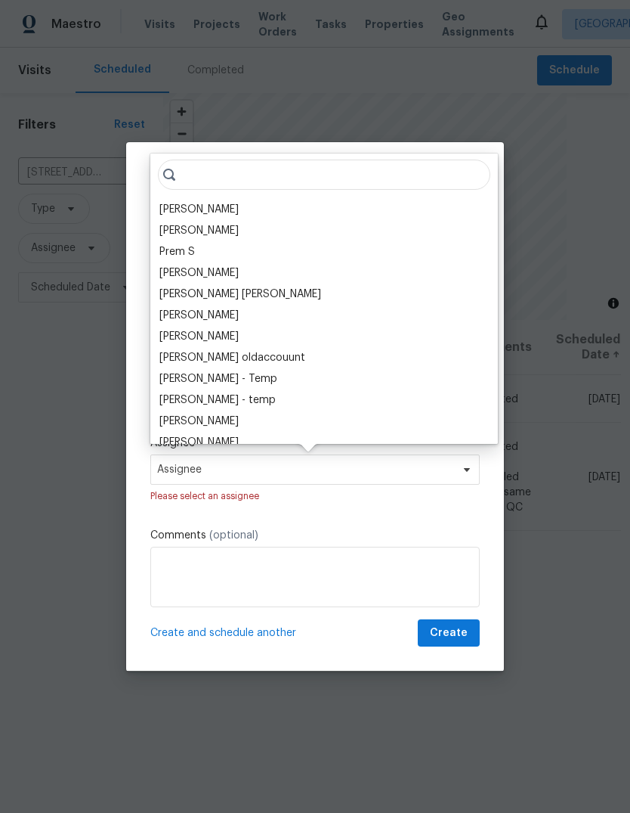
click at [239, 212] on div "[PERSON_NAME]" at bounding box center [199, 209] width 79 height 15
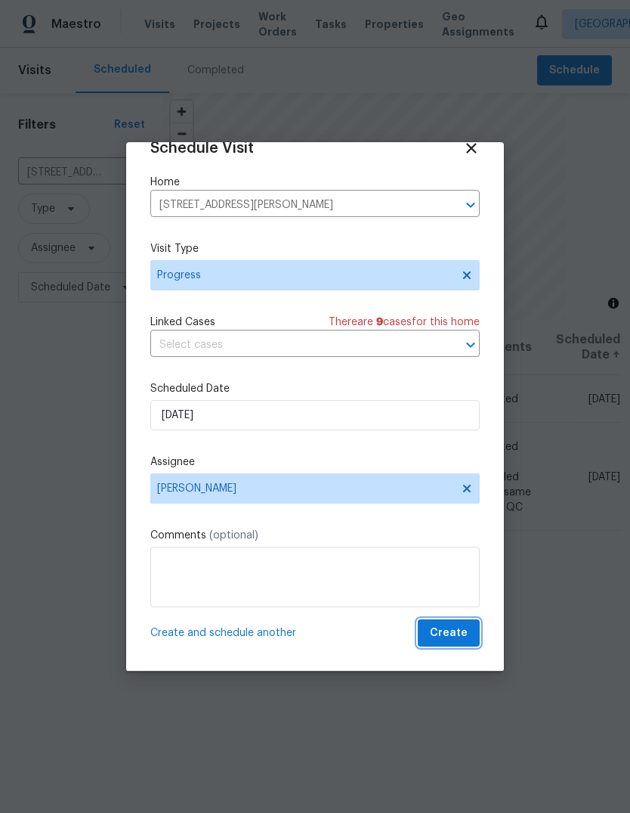
click at [462, 638] on span "Create" at bounding box center [449, 633] width 38 height 19
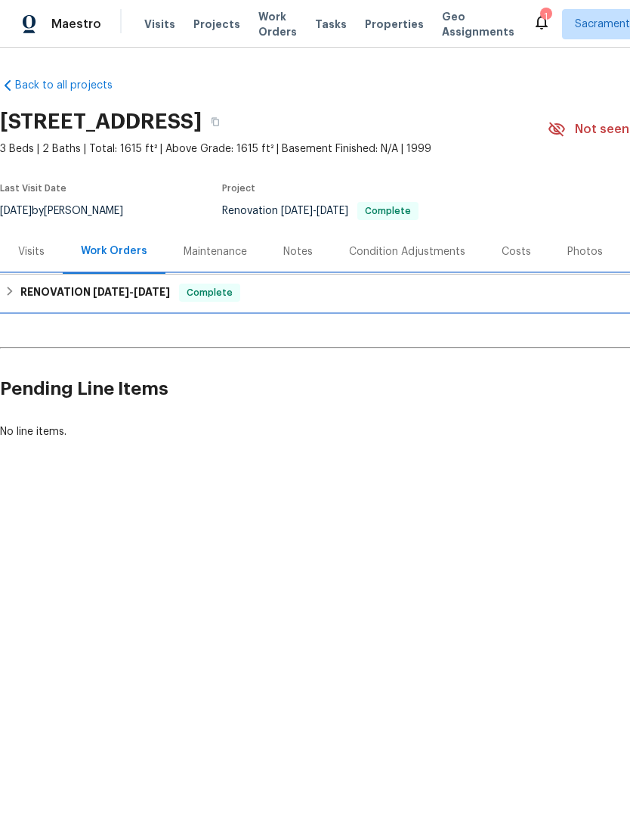
click at [68, 282] on div "RENOVATION 9/23/25 - 9/30/25 Complete" at bounding box center [427, 292] width 854 height 36
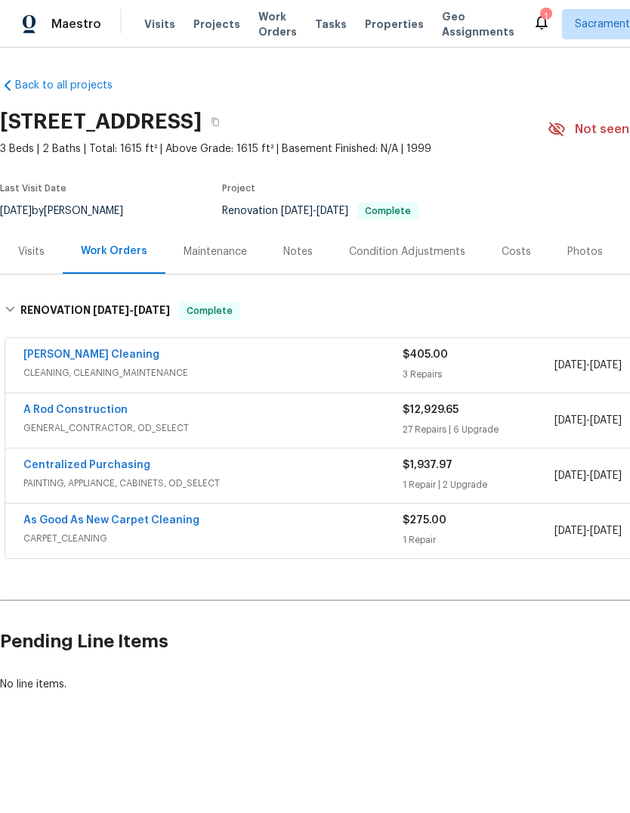
click at [44, 414] on link "A Rod Construction" at bounding box center [75, 409] width 104 height 11
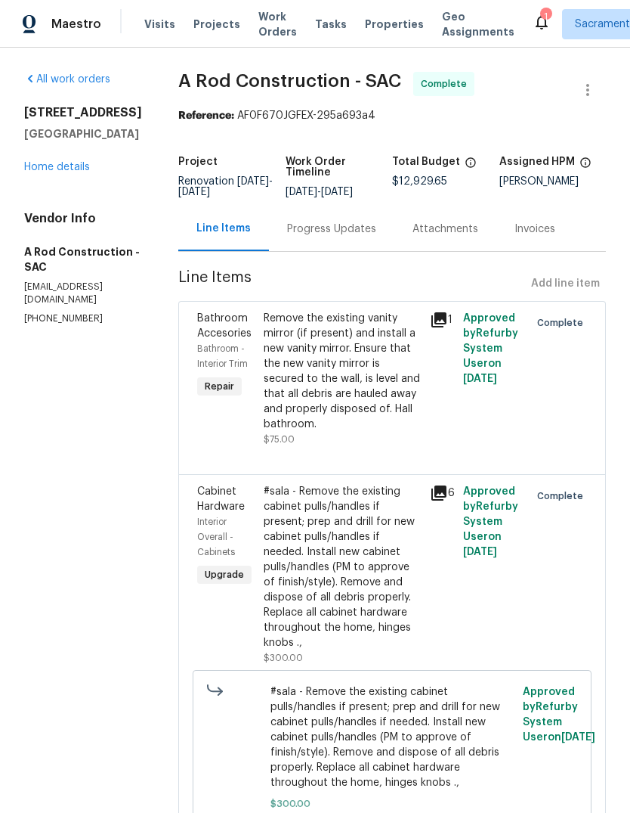
click at [45, 169] on link "Home details" at bounding box center [57, 167] width 66 height 11
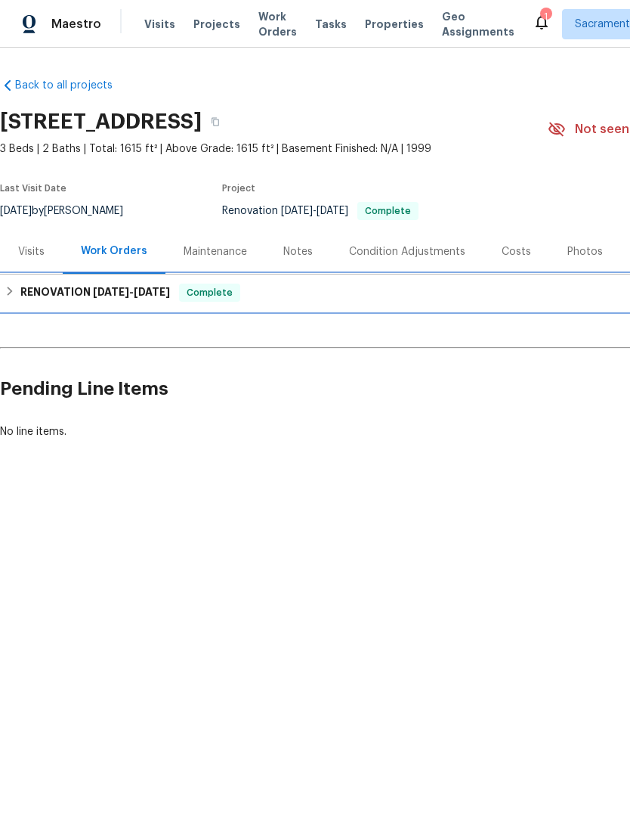
click at [58, 298] on h6 "RENOVATION 9/23/25 - 9/30/25" at bounding box center [95, 292] width 150 height 18
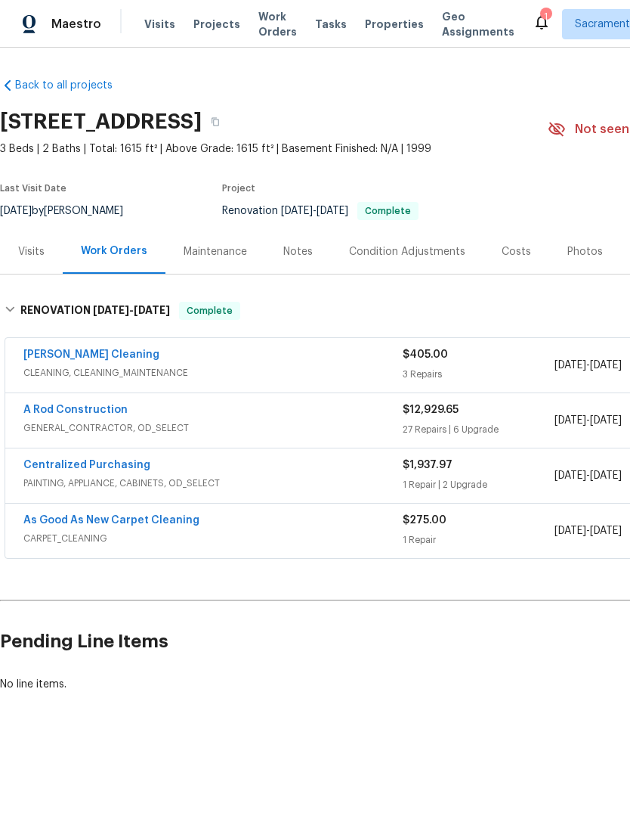
click at [45, 350] on link "Ruiz's Cleaning" at bounding box center [91, 354] width 136 height 11
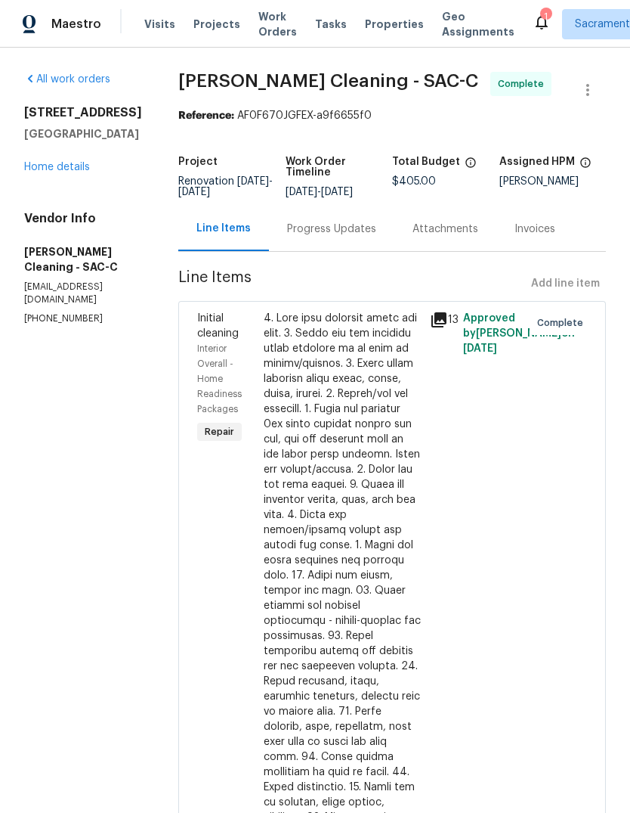
click at [50, 169] on link "Home details" at bounding box center [57, 167] width 66 height 11
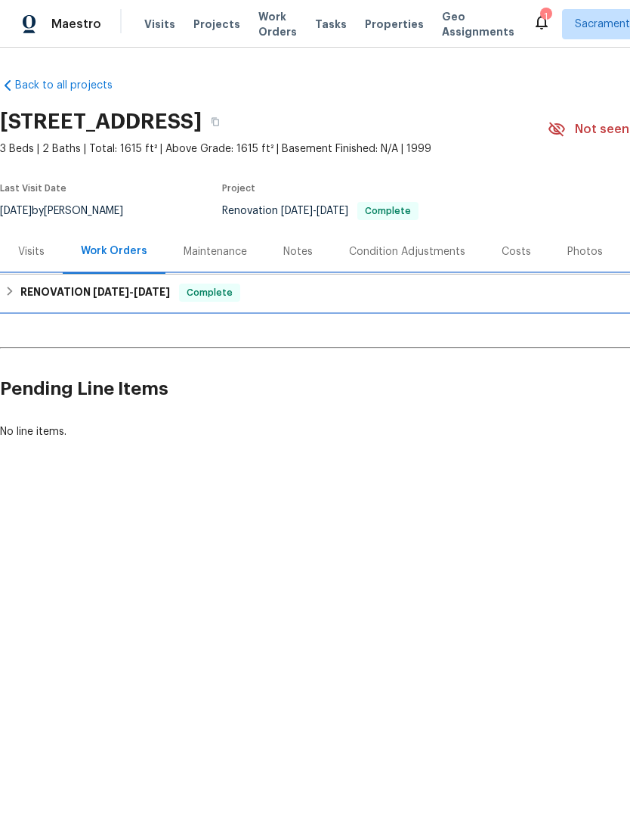
click at [45, 308] on div "RENOVATION 9/23/25 - 9/30/25 Complete" at bounding box center [427, 292] width 854 height 36
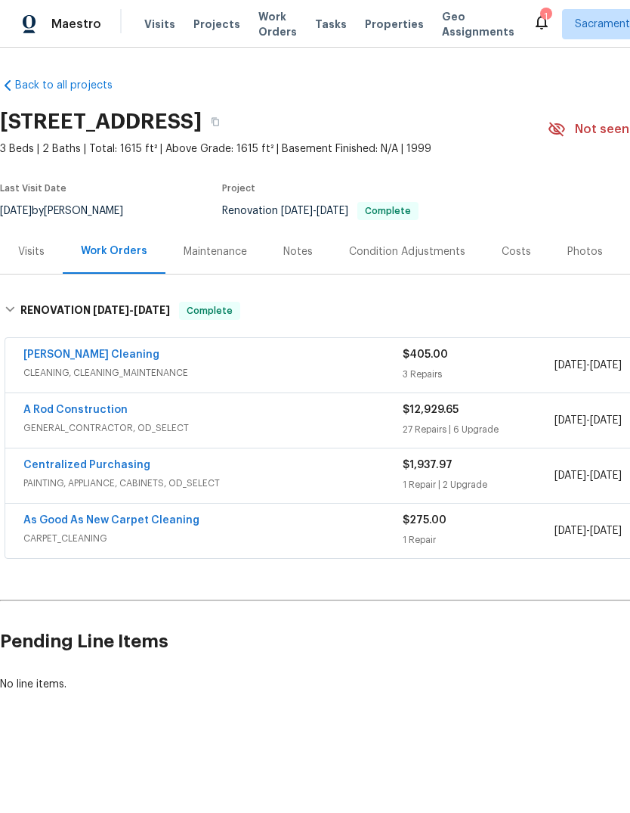
click at [450, 246] on div "Condition Adjustments" at bounding box center [407, 251] width 116 height 15
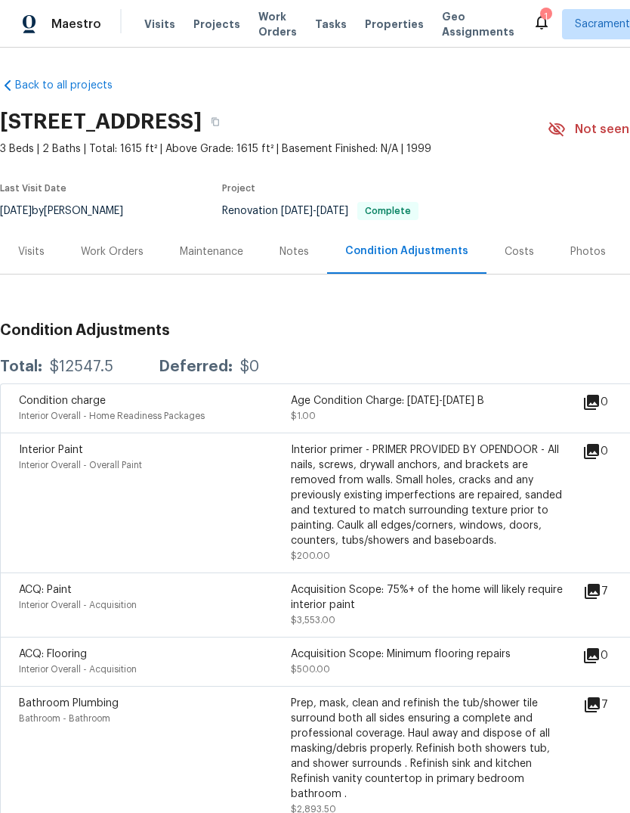
click at [515, 256] on div "Costs" at bounding box center [519, 251] width 29 height 15
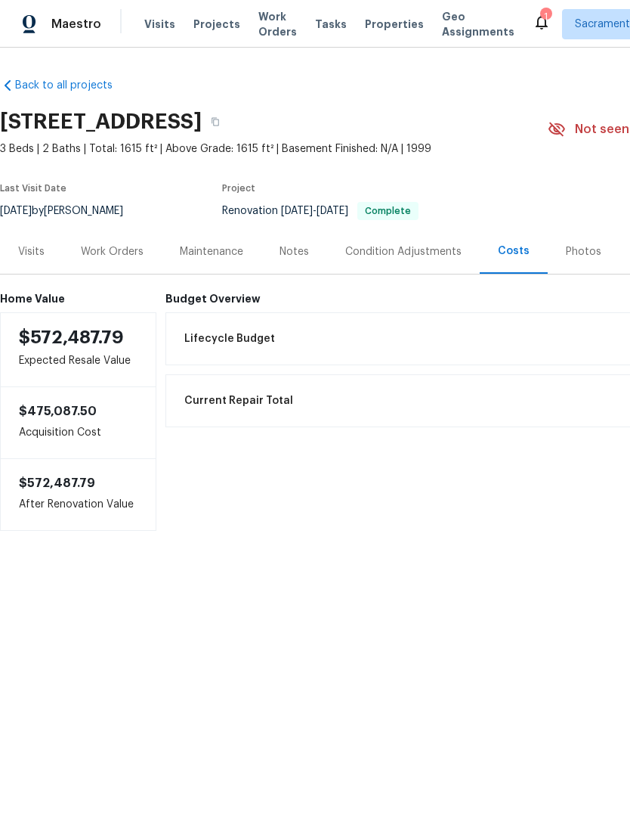
click at [218, 281] on div "Home Value $572,487.79 Expected Resale Value $475,087.50 Acquisition Cost $572,…" at bounding box center [427, 402] width 854 height 256
click at [208, 324] on div "Lifecycle Budget $12,547.50" at bounding box center [510, 338] width 670 height 33
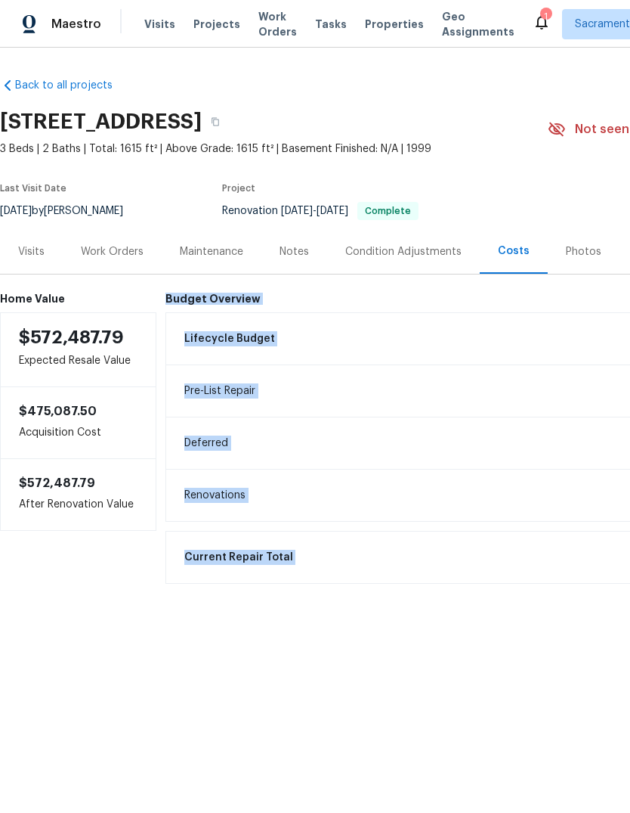
copy div "Budget Overview Lifecycle Budget $12,547.50 Pre-List Repair $12,547.50 Deferred…"
click at [304, 243] on div "Notes" at bounding box center [295, 251] width 66 height 45
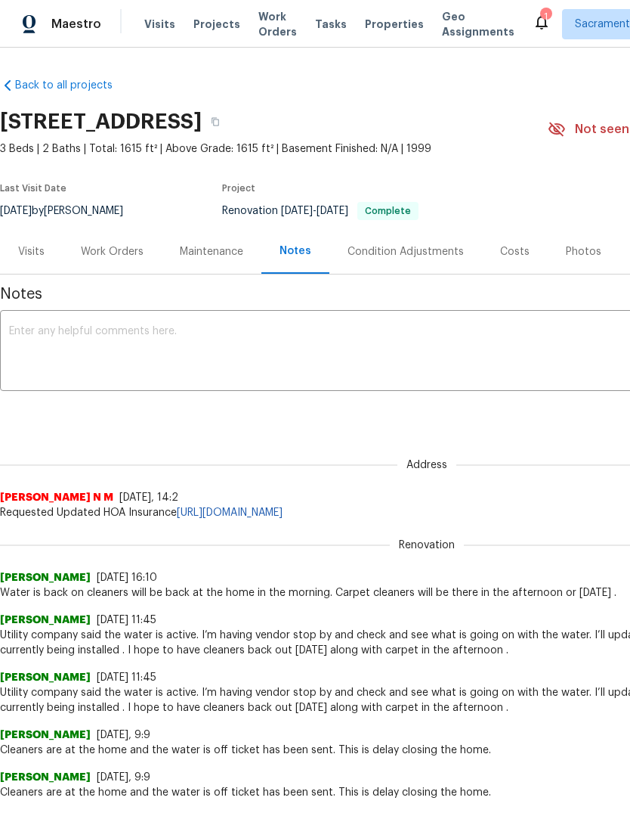
click at [67, 330] on textarea at bounding box center [427, 352] width 836 height 53
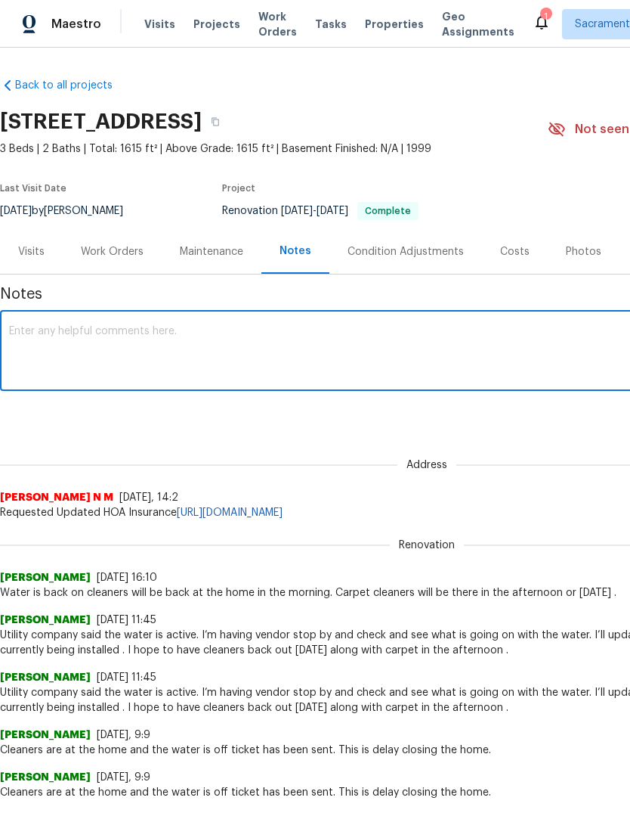
click at [63, 332] on textarea at bounding box center [427, 352] width 836 height 53
paste textarea "Budget Overview Lifecycle Budget $12,547.50 Pre-List Repair $12,547.50 Deferred…"
click at [454, 298] on span "Notes" at bounding box center [427, 294] width 854 height 15
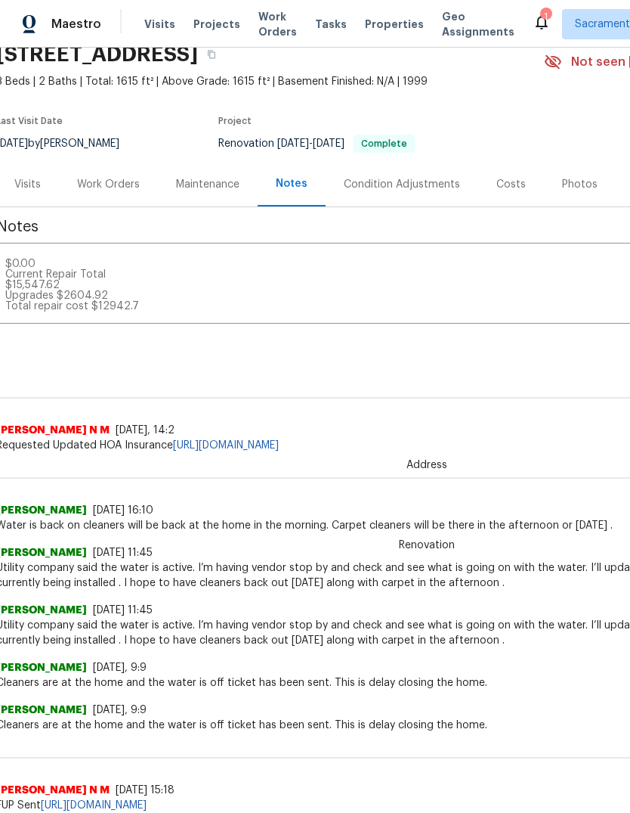
scroll to position [106, 0]
click at [169, 299] on textarea "Budget Overview Lifecycle Budget $12,547.50 Pre-List Repair $12,547.50 Deferred…" at bounding box center [423, 285] width 836 height 53
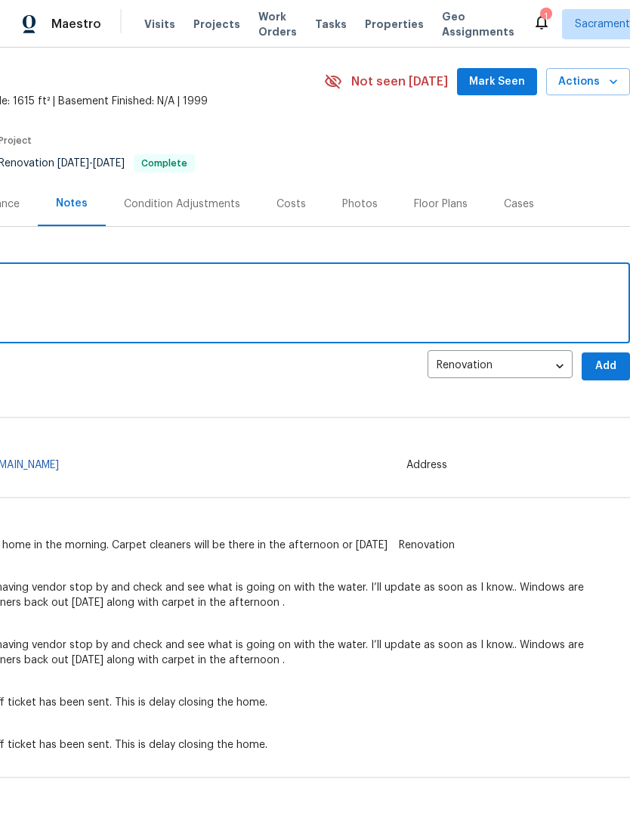
scroll to position [48, 224]
type textarea "Budget Overview Lifecycle Budget $12,547.50 Pre-List Repair $12,547.50 Deferred…"
click at [602, 367] on span "Add" at bounding box center [606, 366] width 24 height 19
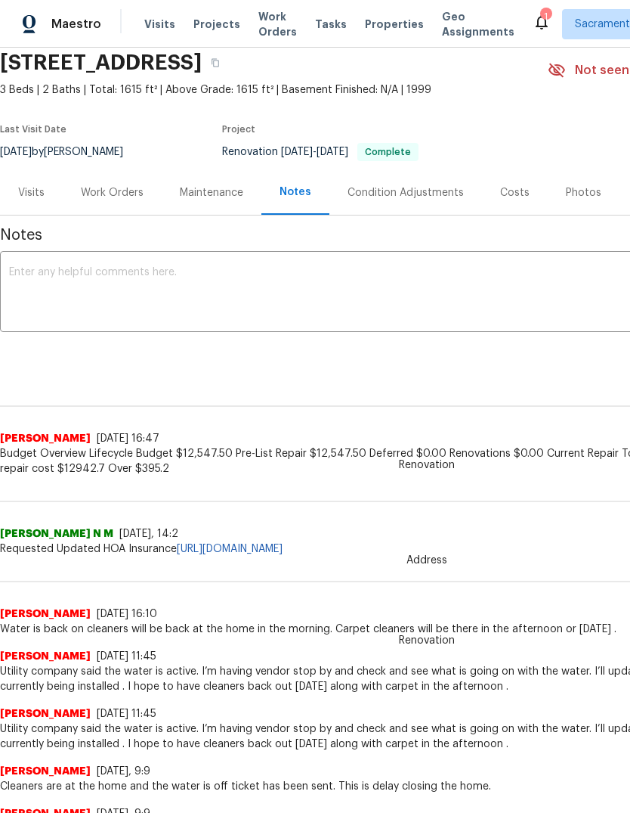
scroll to position [60, 0]
click at [110, 199] on div "Work Orders" at bounding box center [112, 191] width 63 height 15
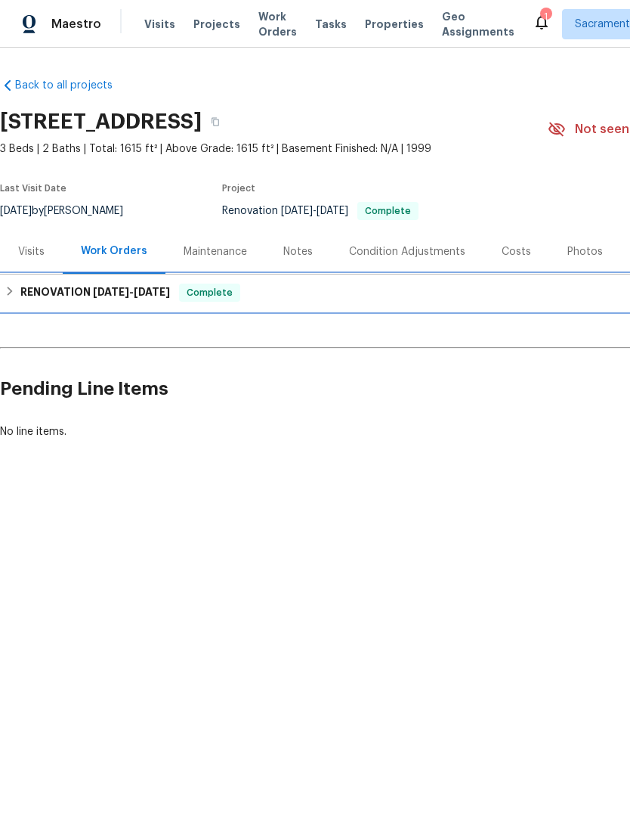
click at [112, 293] on span "9/23/25" at bounding box center [111, 292] width 36 height 11
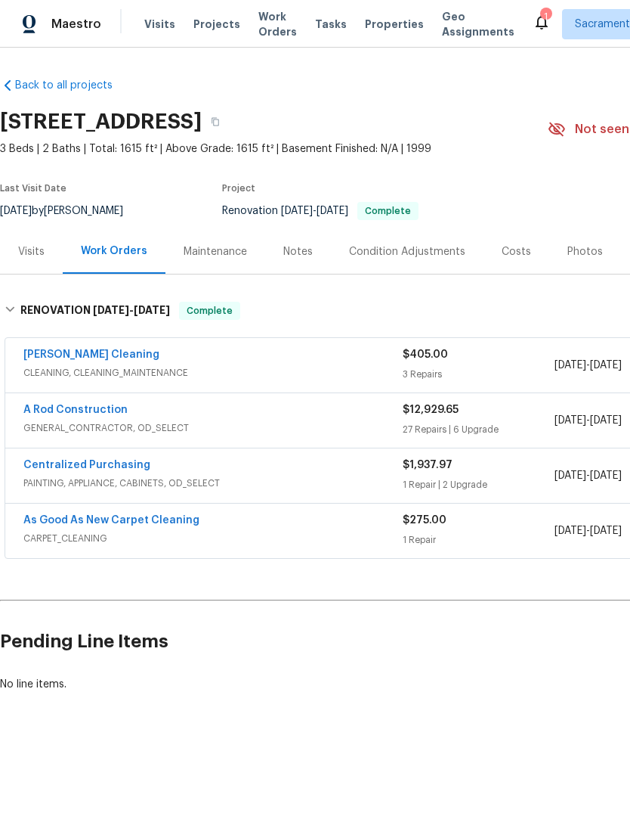
click at [34, 358] on link "Ruiz's Cleaning" at bounding box center [91, 354] width 136 height 11
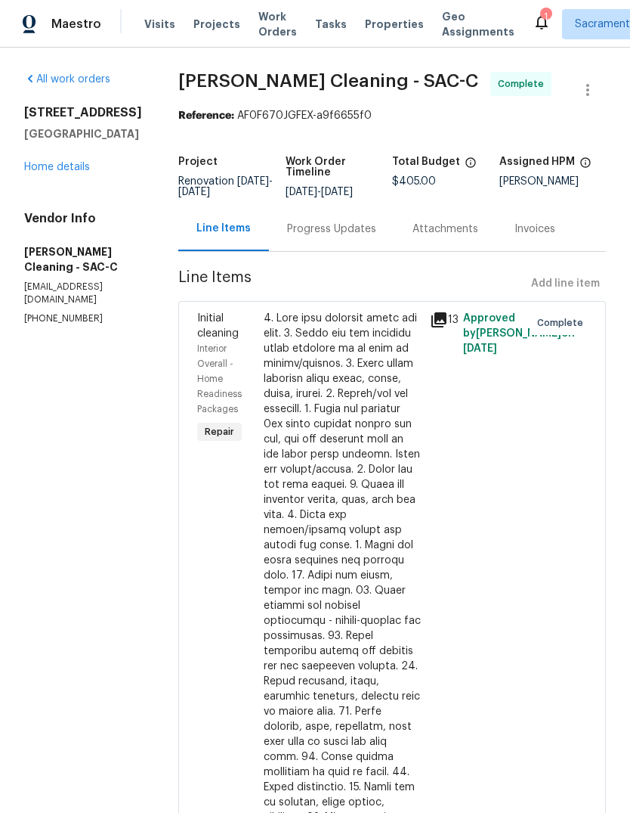
click at [84, 163] on link "Home details" at bounding box center [57, 167] width 66 height 11
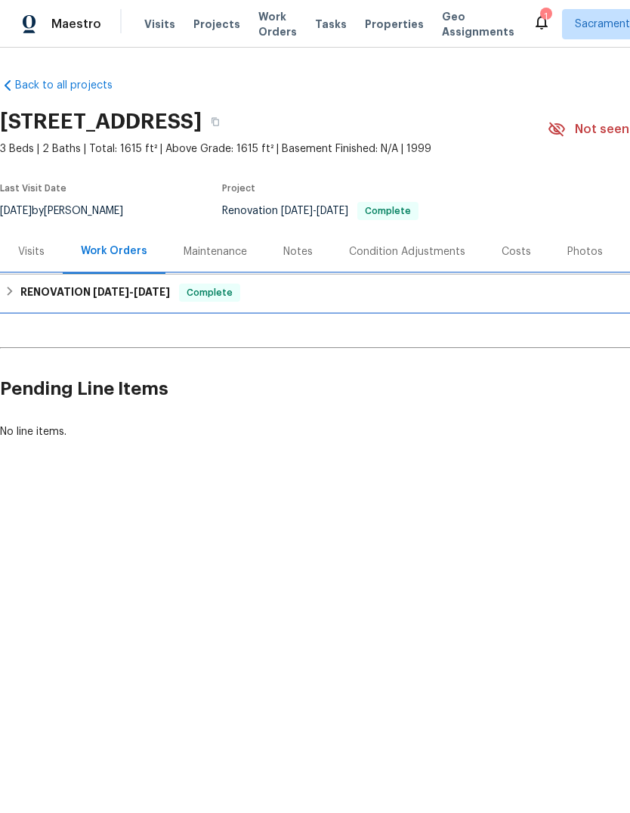
click at [33, 301] on h6 "RENOVATION 9/23/25 - 9/30/25" at bounding box center [95, 292] width 150 height 18
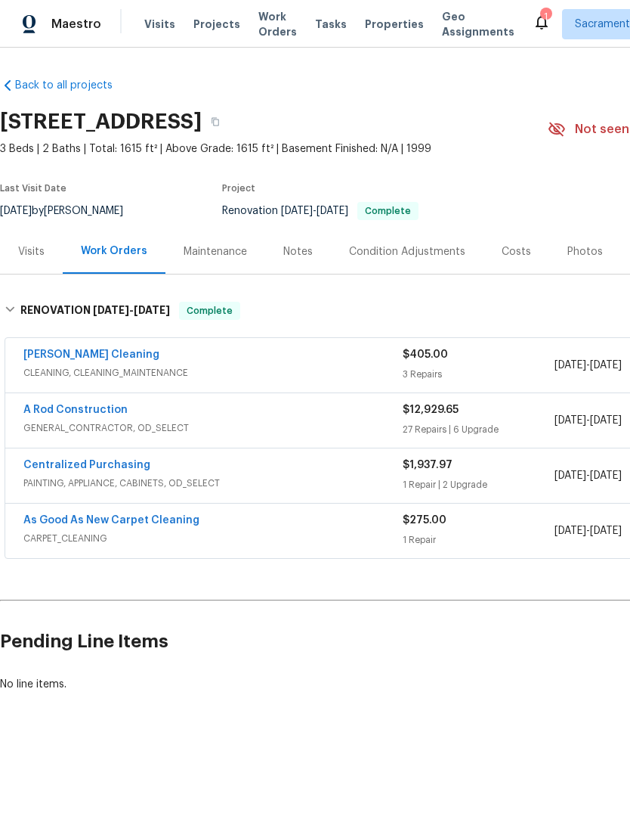
click at [57, 413] on link "A Rod Construction" at bounding box center [75, 409] width 104 height 11
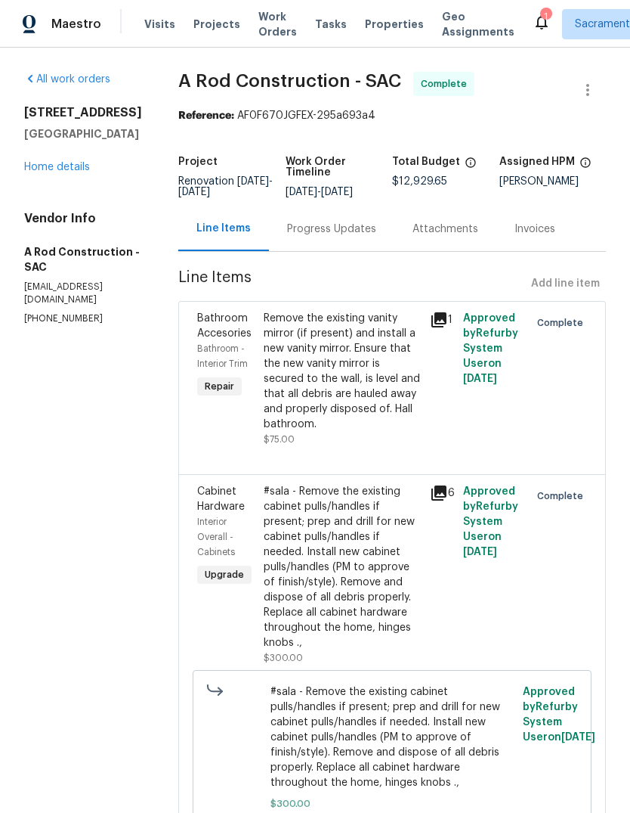
click at [536, 26] on icon at bounding box center [542, 22] width 12 height 15
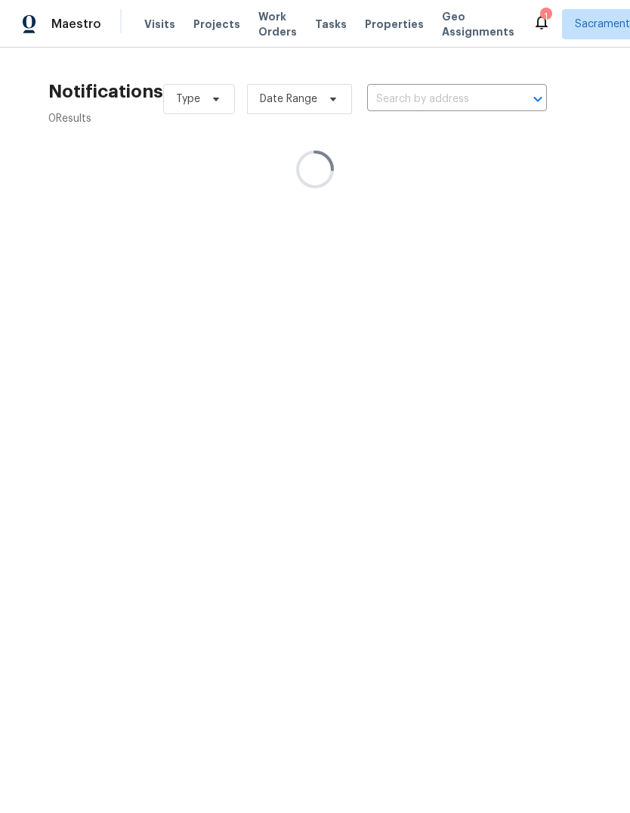
click at [541, 20] on div "1" at bounding box center [546, 16] width 11 height 15
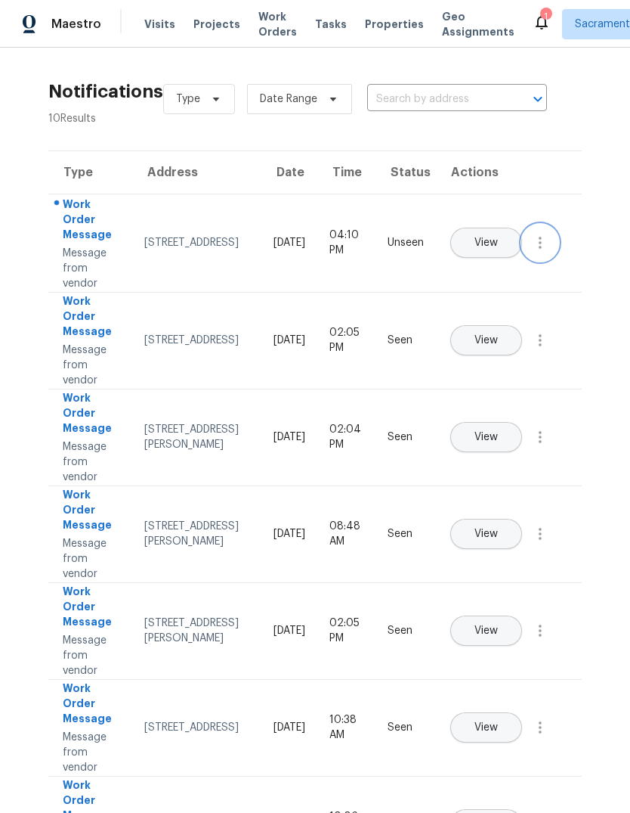
click at [550, 256] on button "button" at bounding box center [540, 243] width 36 height 36
click at [489, 271] on link "Mark Seen" at bounding box center [454, 260] width 129 height 23
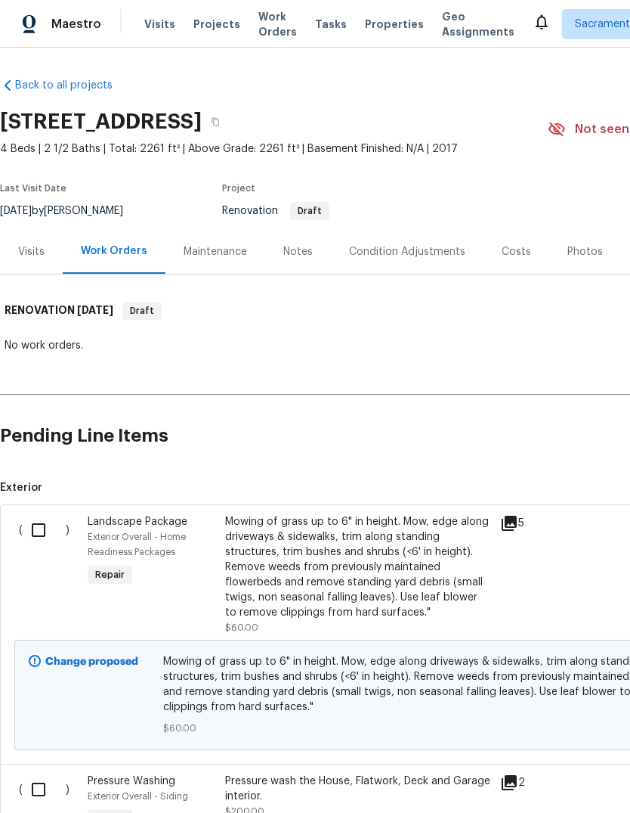
click at [517, 246] on div "Costs" at bounding box center [516, 251] width 29 height 15
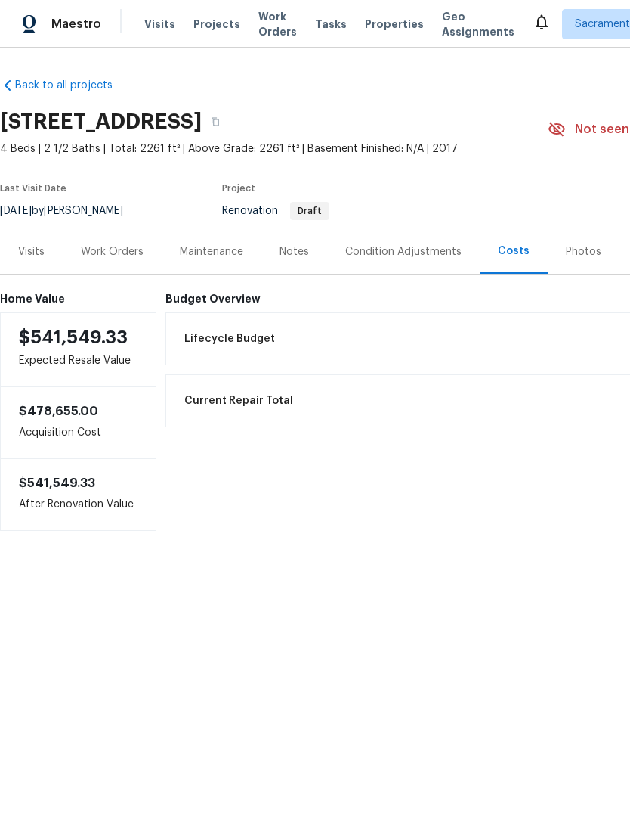
click at [205, 307] on div "Budget Overview Lifecycle Budget $11,535.40 Current Repair Total $0.00 Net Repa…" at bounding box center [510, 412] width 689 height 238
click at [198, 338] on span "Lifecycle Budget" at bounding box center [229, 338] width 91 height 15
click at [402, 248] on div "Condition Adjustments" at bounding box center [403, 251] width 116 height 15
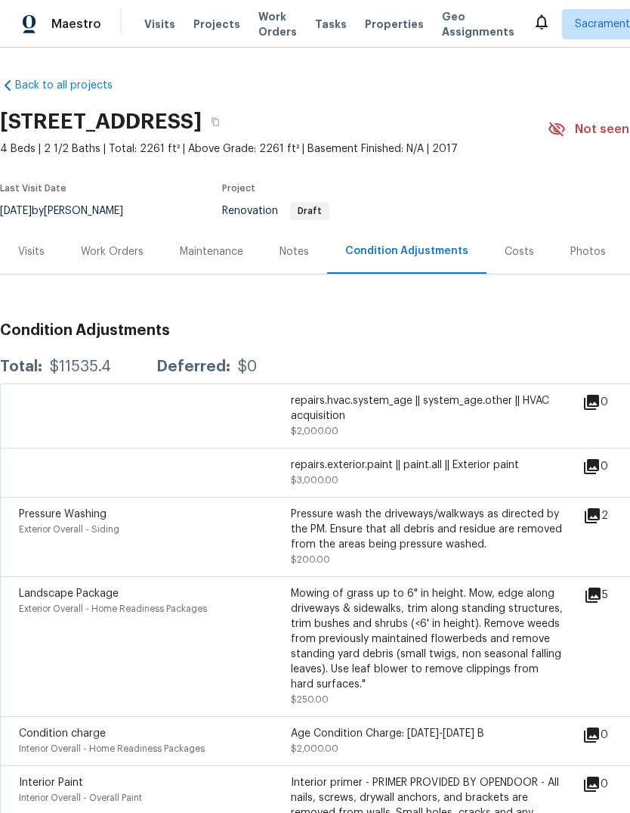
click at [293, 250] on div "Notes" at bounding box center [294, 251] width 29 height 15
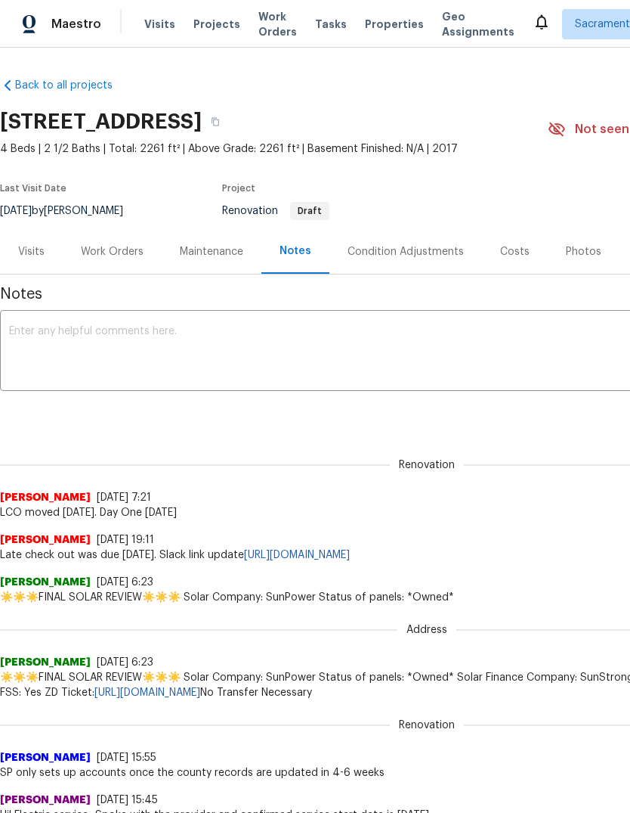
click at [23, 337] on textarea at bounding box center [427, 352] width 836 height 53
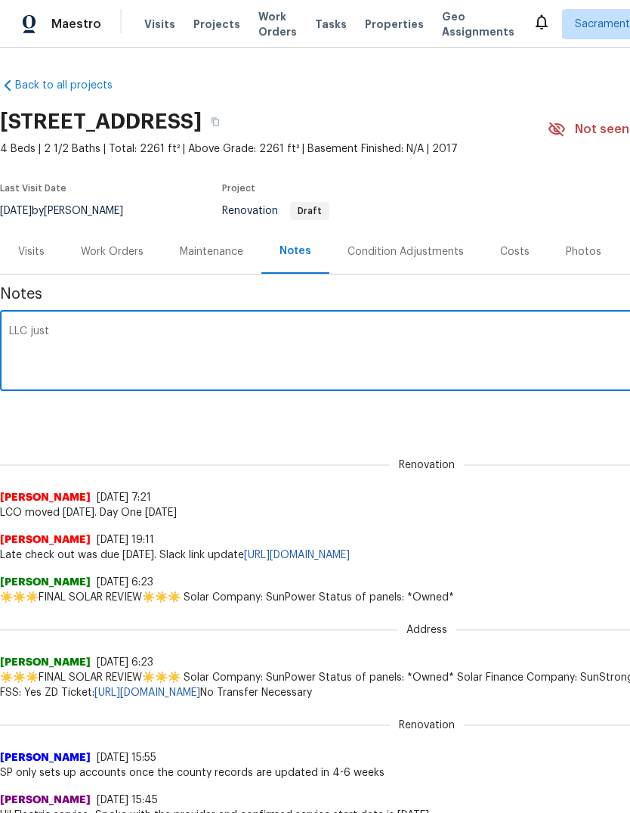
type textarea "LLC"
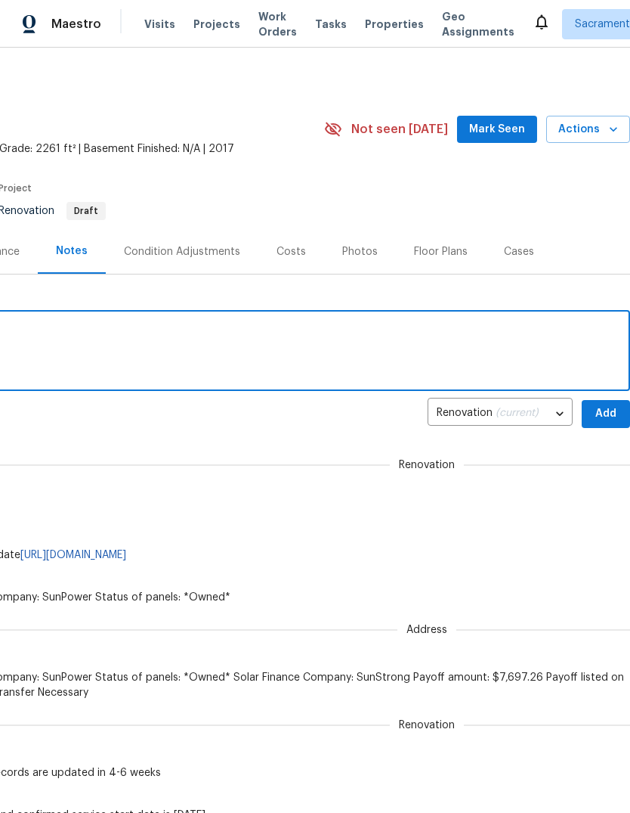
scroll to position [0, 224]
type textarea "LOC just came in. Day one will be [DATE]. This home was a full virtual assessme…"
click at [606, 404] on span "Add" at bounding box center [606, 413] width 24 height 19
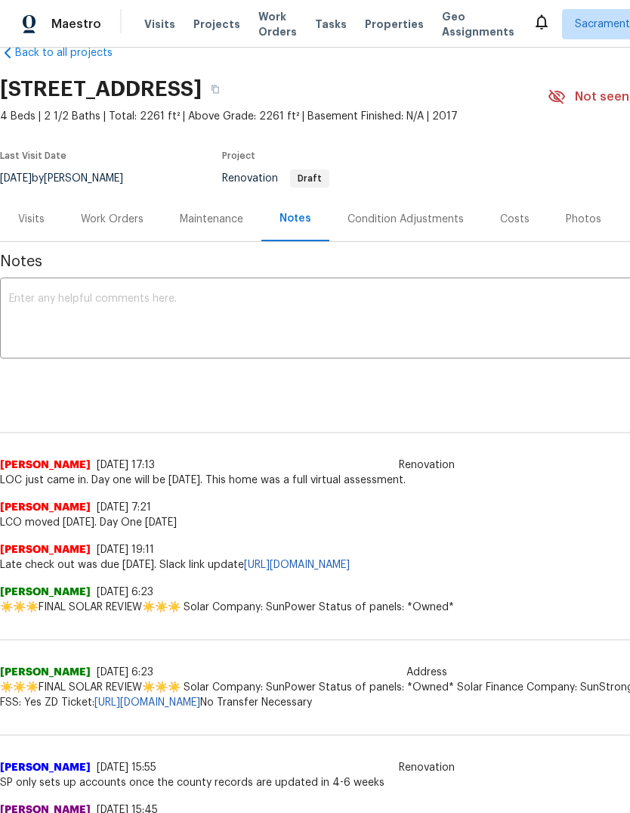
scroll to position [33, 0]
